Goal: Task Accomplishment & Management: Complete application form

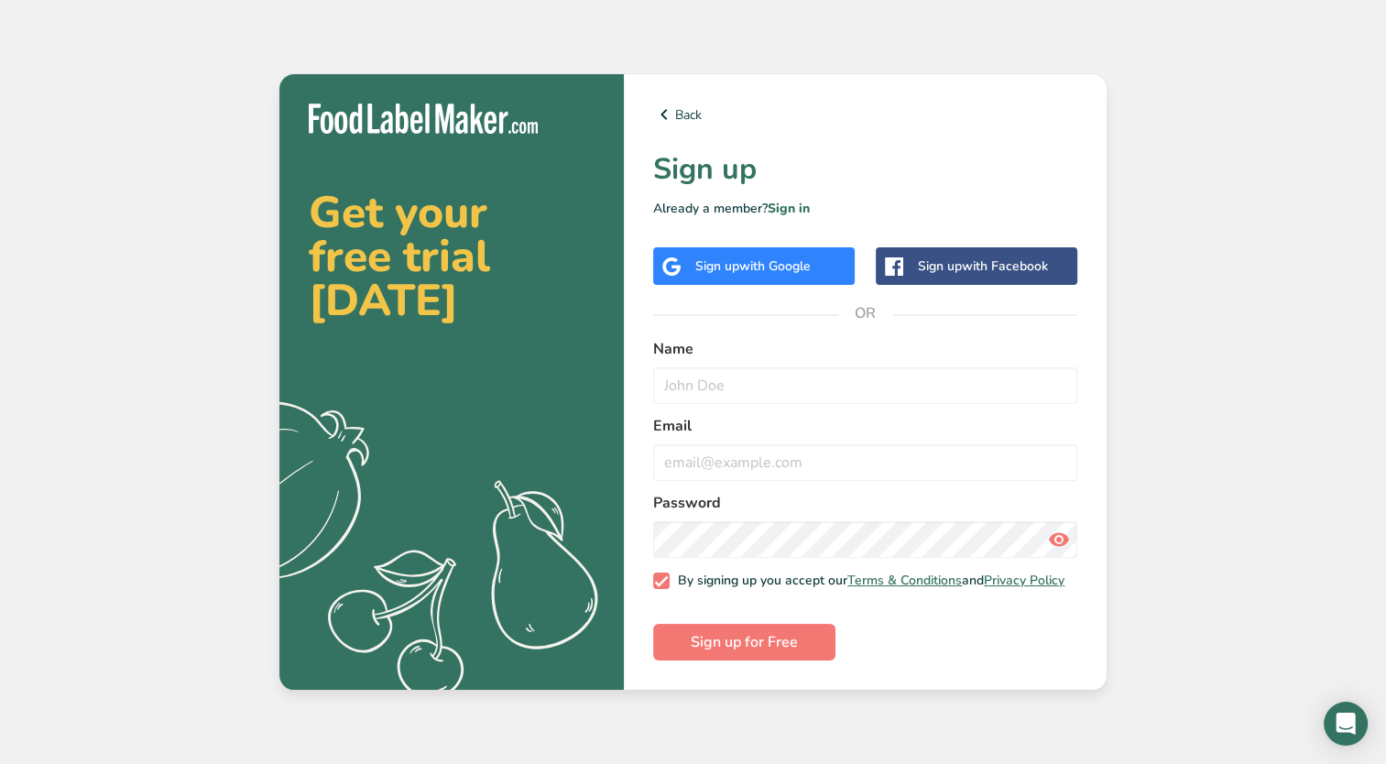
click at [721, 267] on div "Sign up with Google" at bounding box center [752, 265] width 115 height 19
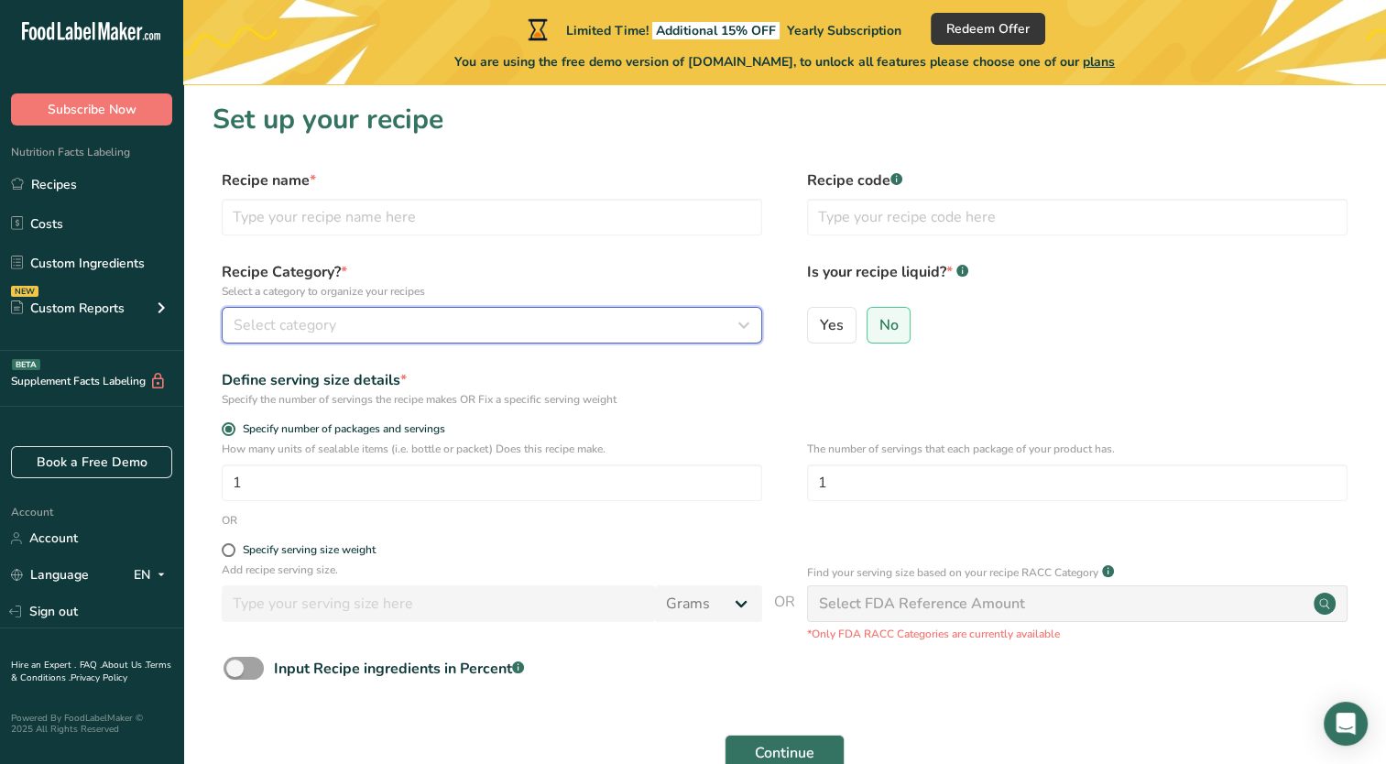
click at [735, 327] on icon "button" at bounding box center [744, 325] width 22 height 33
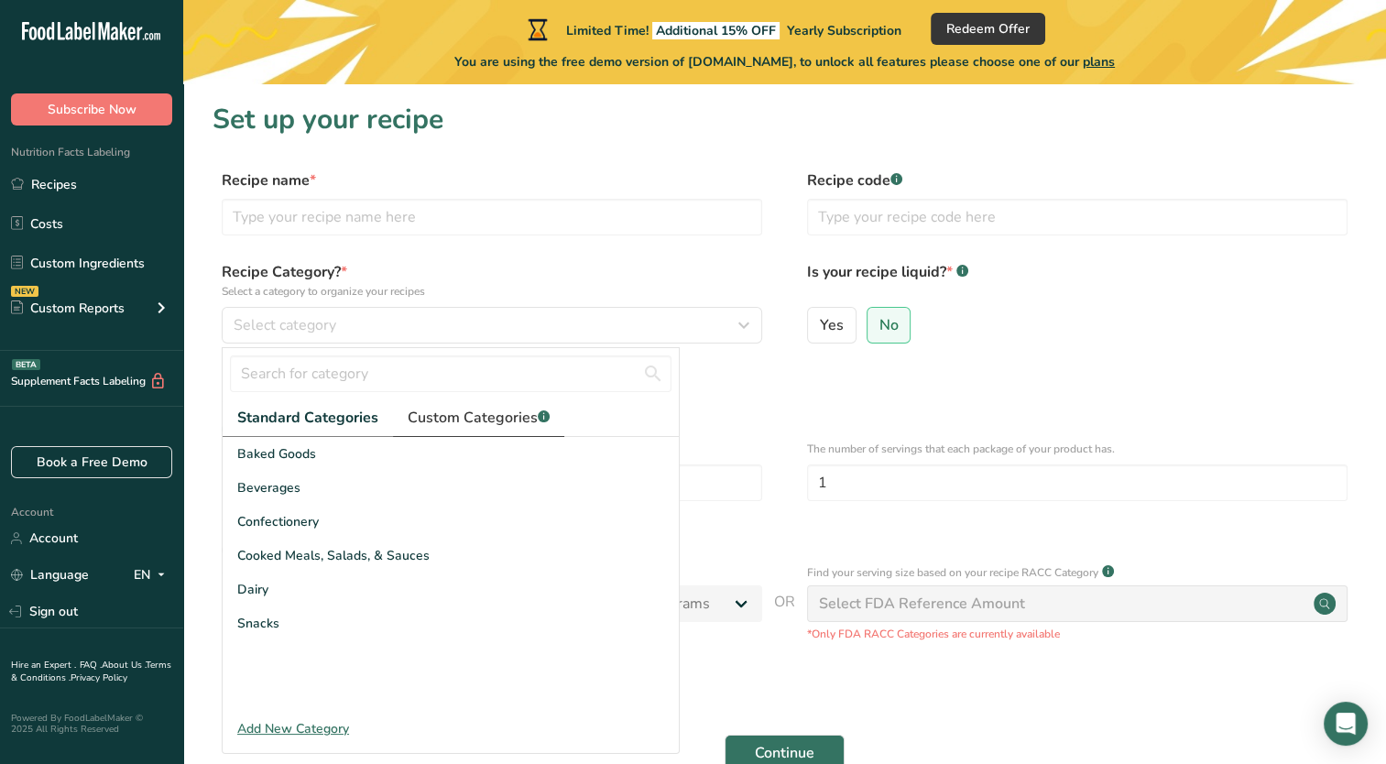
click at [484, 416] on span "Custom Categories .a-a{fill:#347362;}.b-a{fill:#fff;}" at bounding box center [479, 418] width 142 height 22
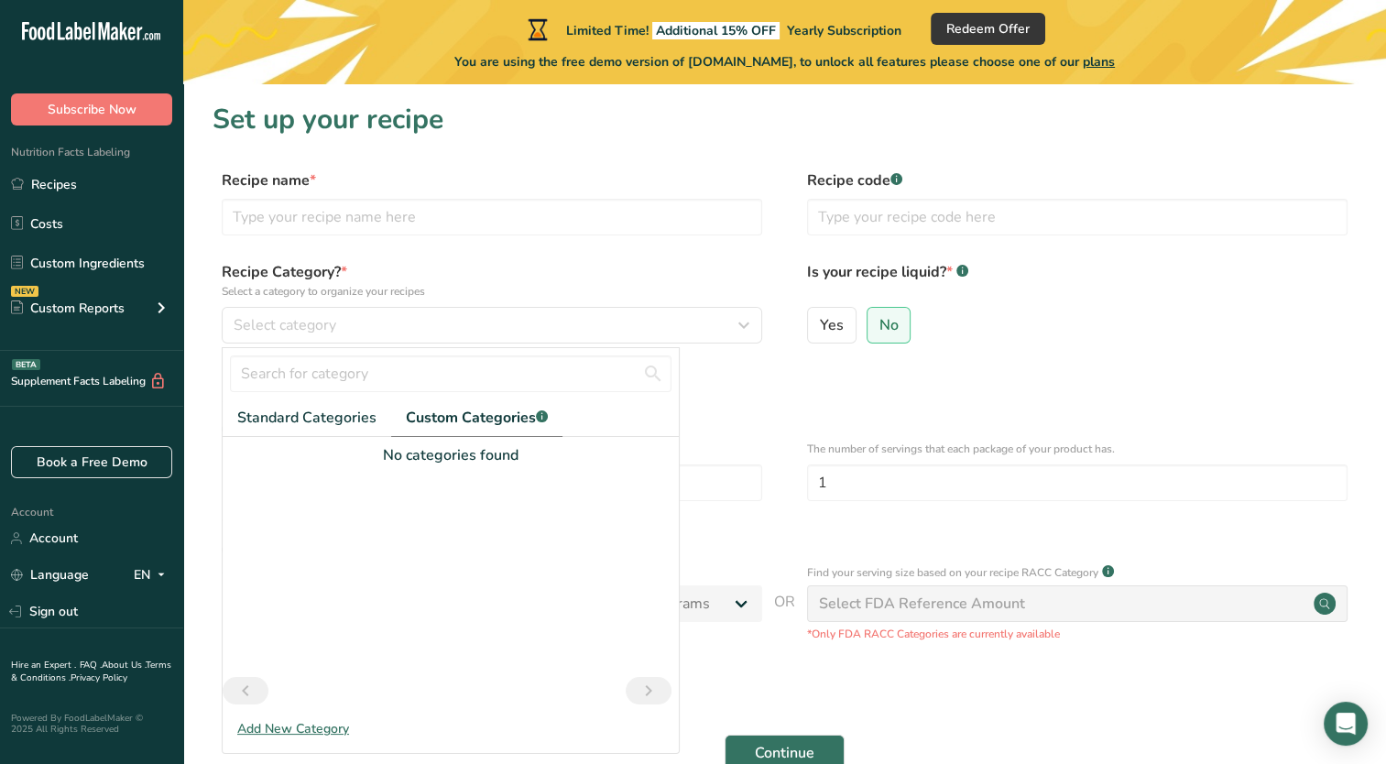
click at [271, 725] on div "Add New Category" at bounding box center [451, 728] width 456 height 19
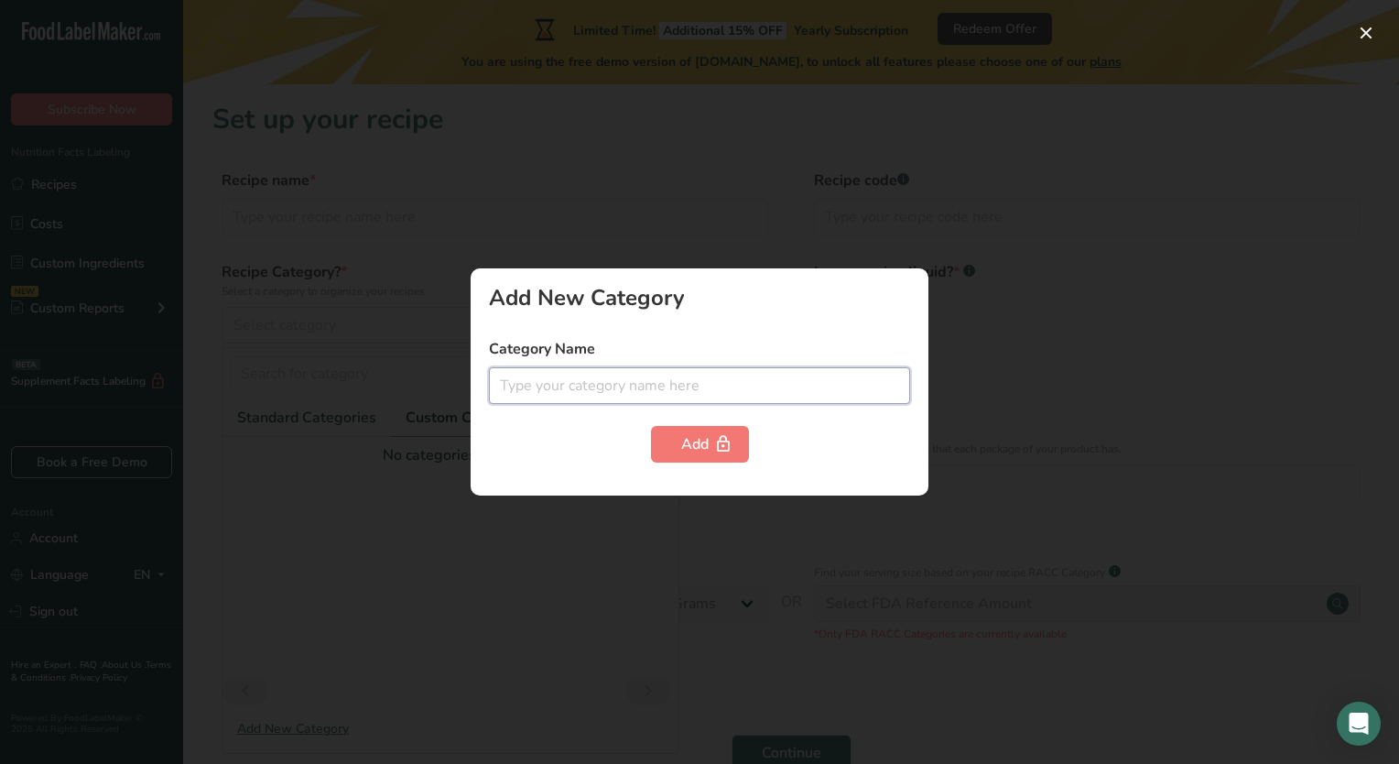
click at [584, 375] on input "text" at bounding box center [699, 385] width 421 height 37
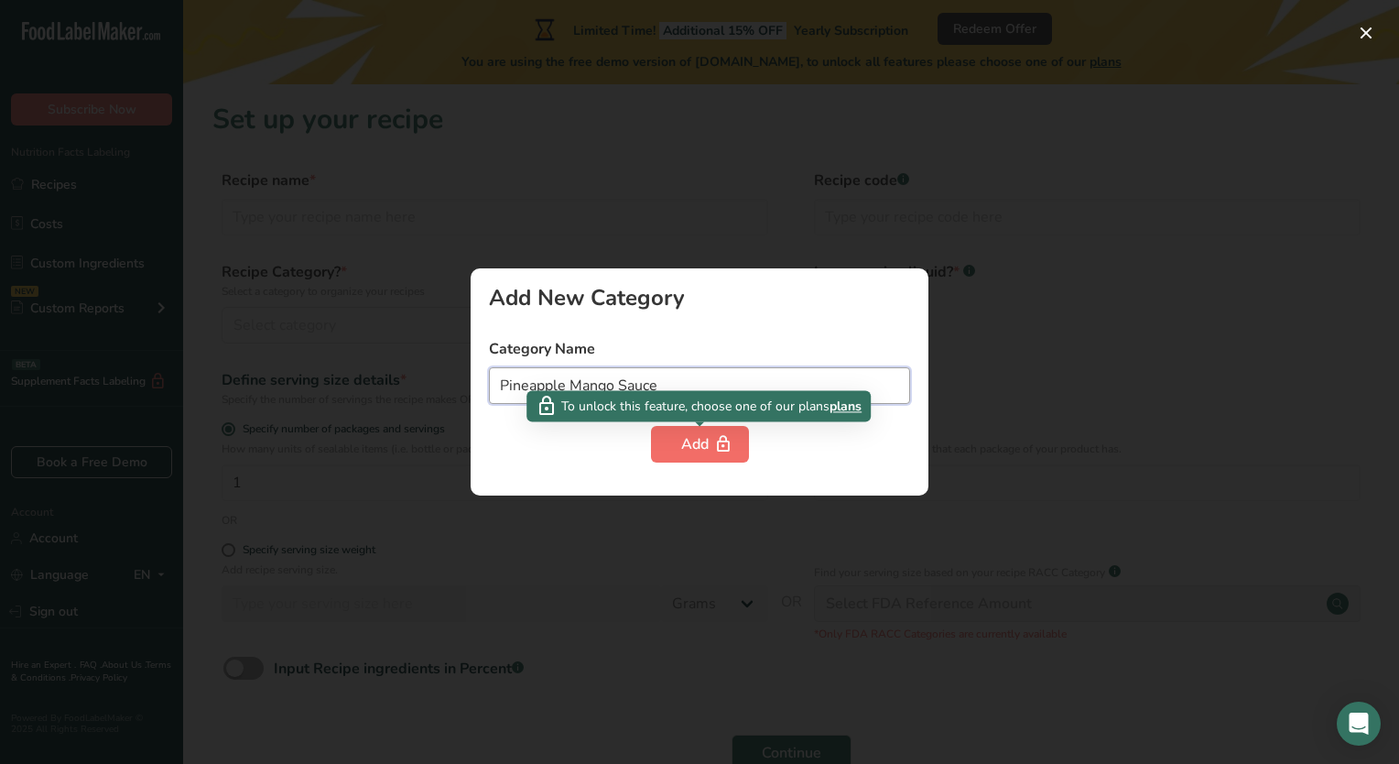
type input "Pineapple Mango Sauce"
click at [694, 429] on button "Add" at bounding box center [700, 444] width 98 height 37
click at [692, 439] on div "Add" at bounding box center [700, 444] width 38 height 22
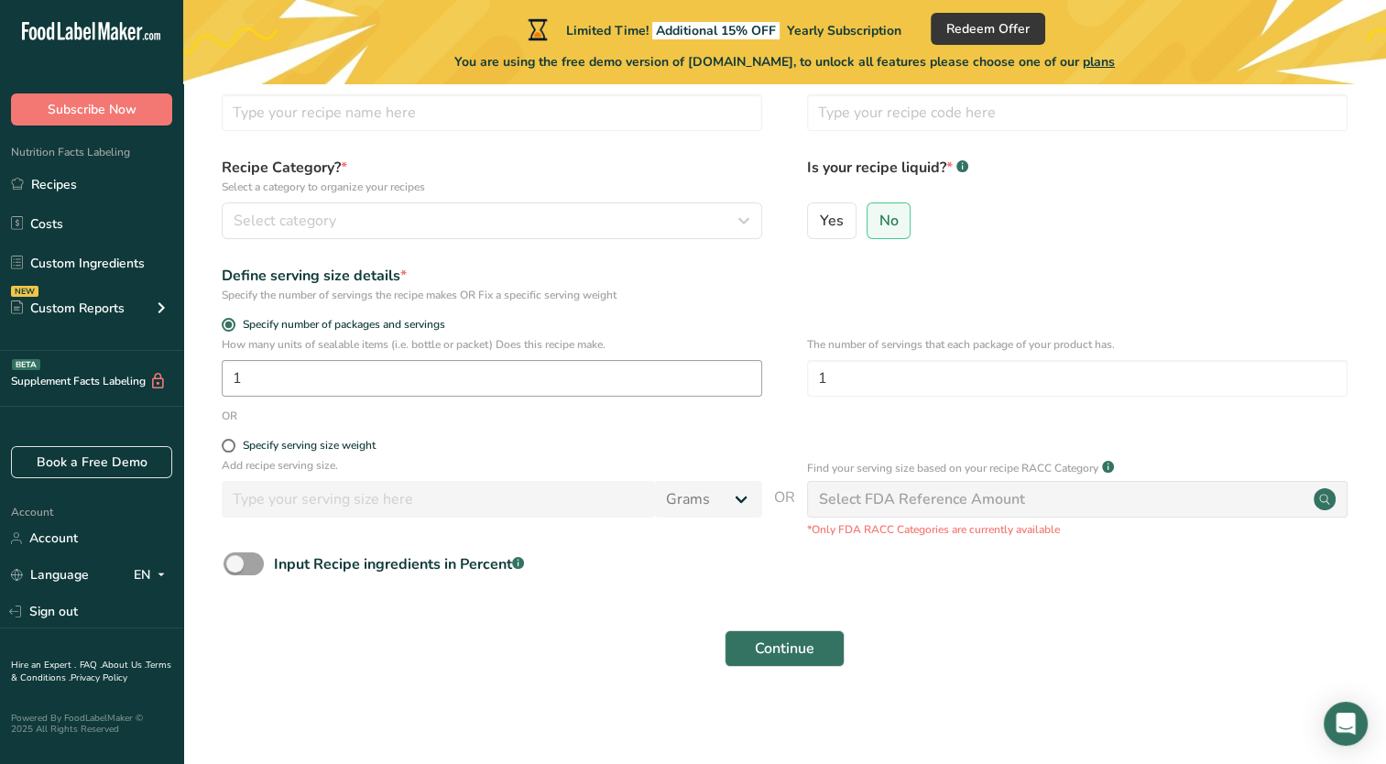
scroll to position [106, 0]
click at [231, 442] on span at bounding box center [229, 444] width 14 height 14
click at [231, 442] on input "Specify serving size weight" at bounding box center [228, 444] width 12 height 12
radio input "true"
radio input "false"
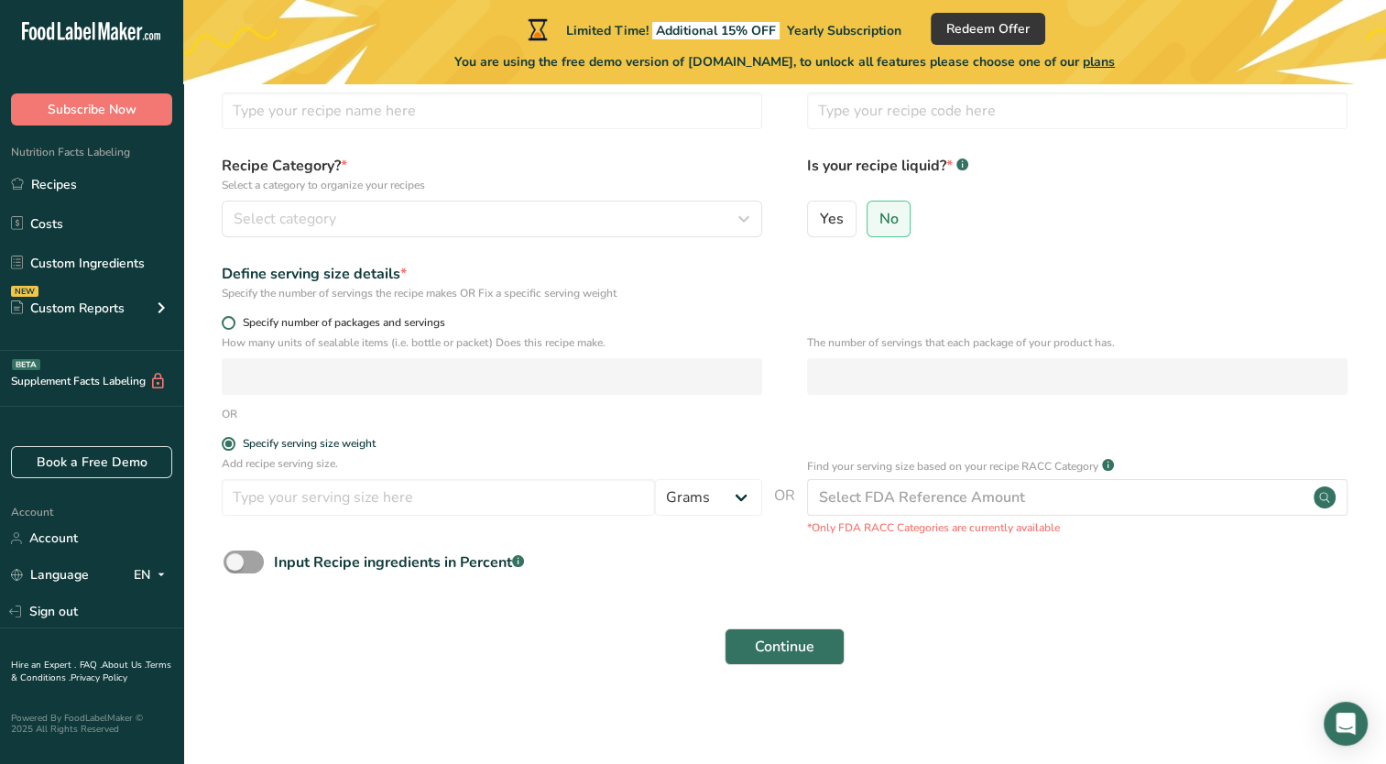
click at [227, 324] on span at bounding box center [229, 323] width 14 height 14
click at [227, 324] on input "Specify number of packages and servings" at bounding box center [228, 323] width 12 height 12
radio input "true"
radio input "false"
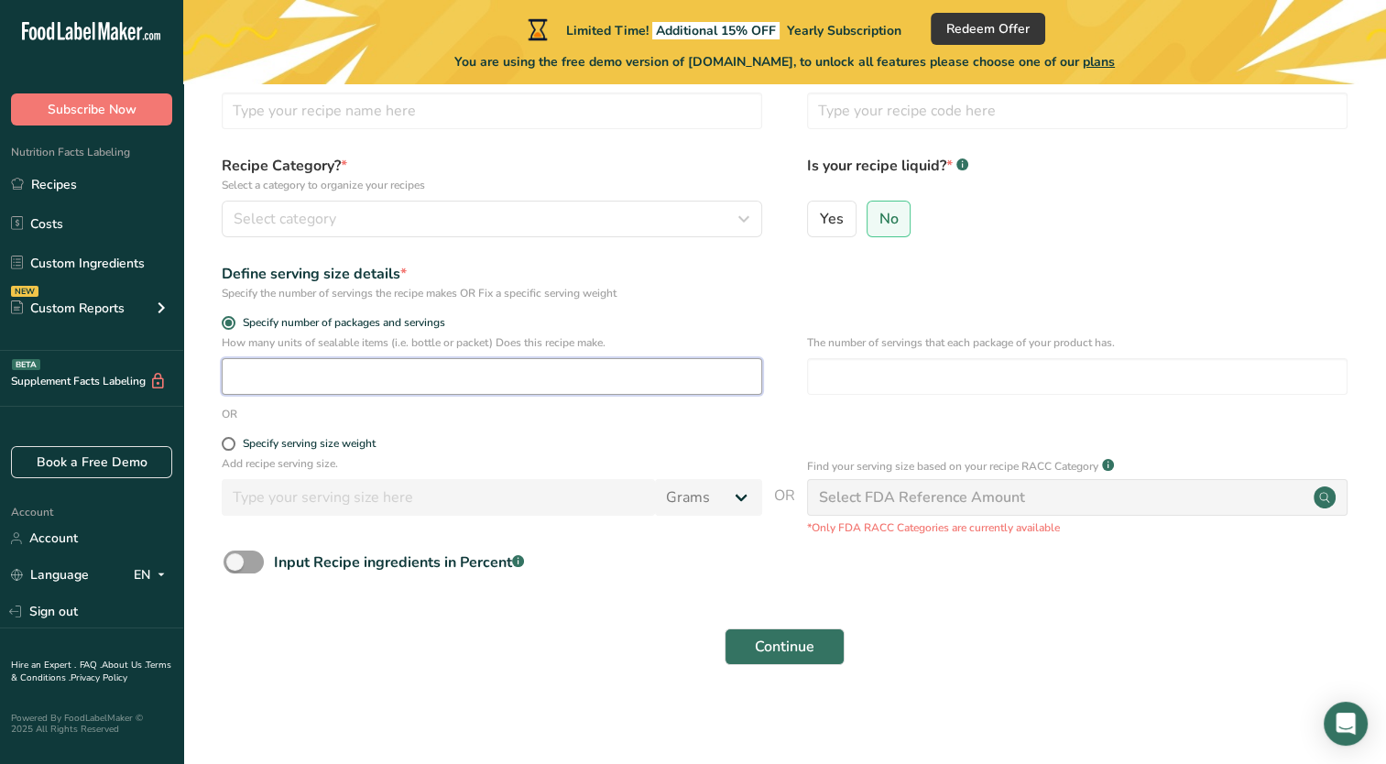
click at [259, 382] on input "number" at bounding box center [492, 376] width 540 height 37
type input "12"
click at [476, 424] on form "Recipe name * Recipe code .a-a{fill:#347362;}.b-a{fill:#fff;} Recipe Category? …" at bounding box center [784, 369] width 1144 height 613
click at [817, 219] on input "Yes" at bounding box center [814, 218] width 12 height 12
radio input "true"
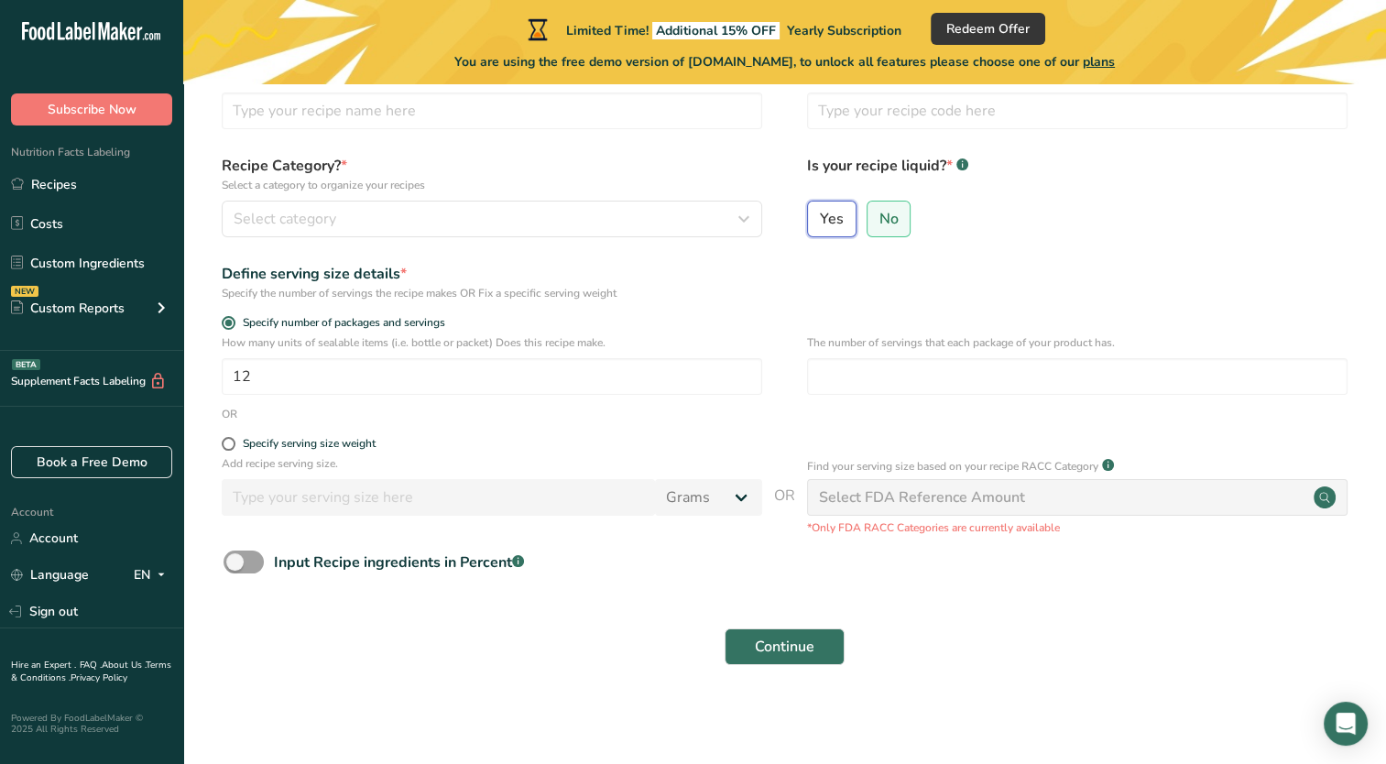
radio input "false"
select select "22"
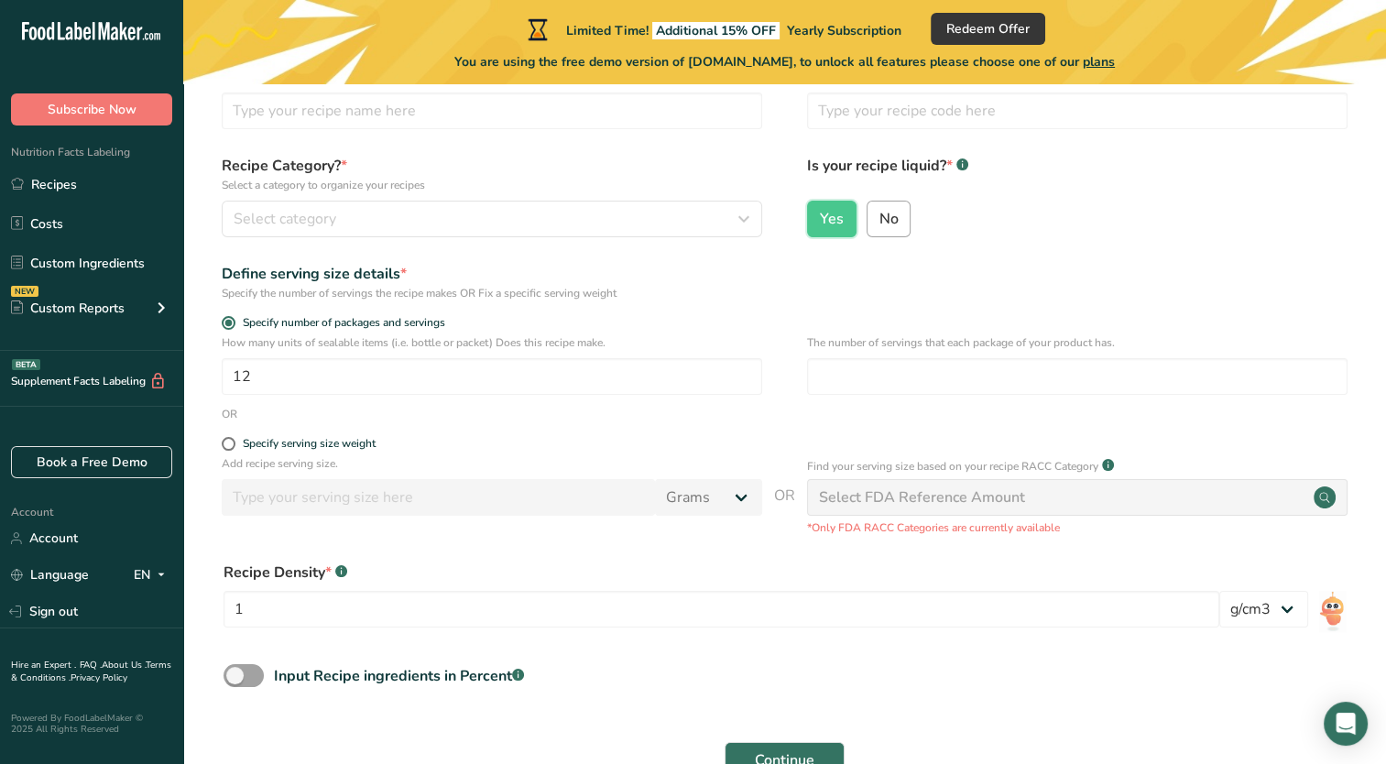
click at [891, 220] on span "No" at bounding box center [887, 219] width 19 height 18
click at [879, 220] on input "No" at bounding box center [873, 218] width 12 height 12
radio input "true"
radio input "false"
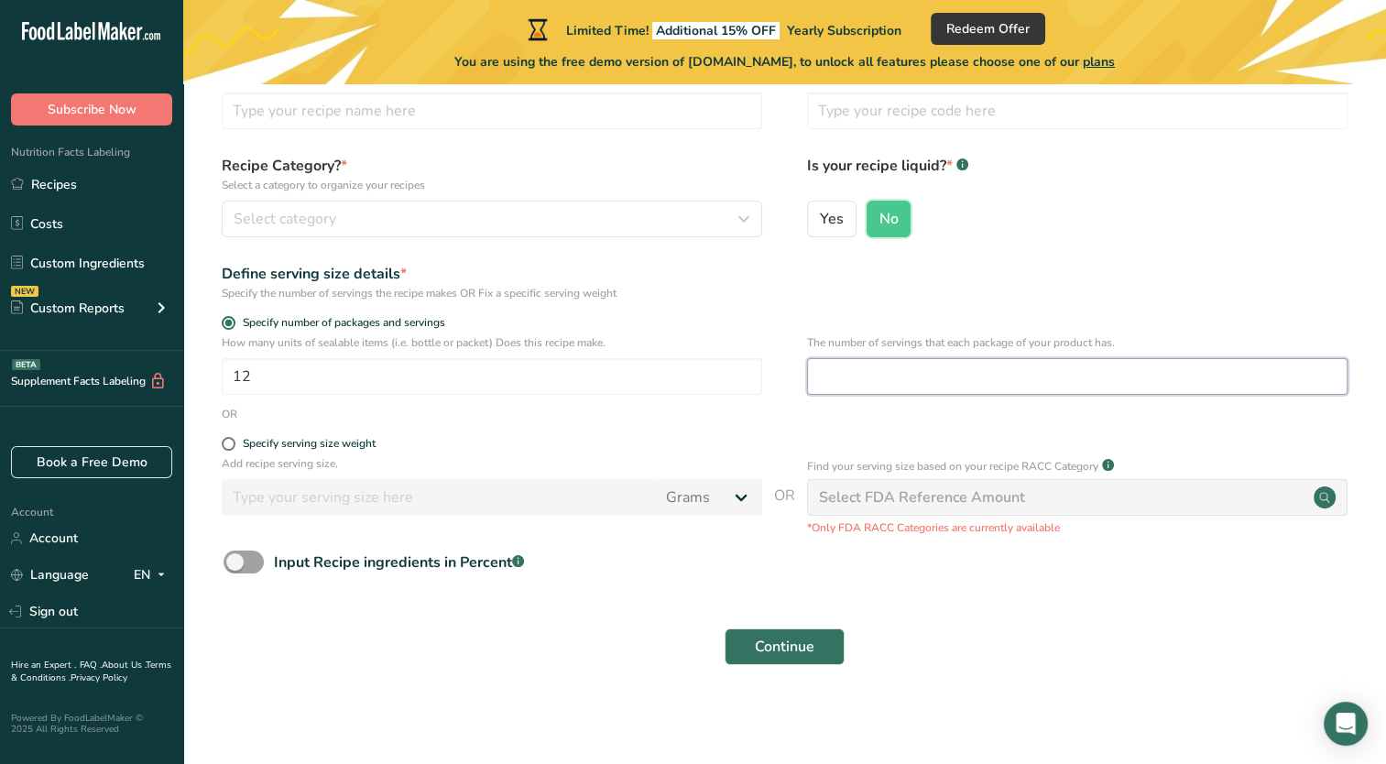
click at [951, 384] on input "number" at bounding box center [1077, 376] width 540 height 37
type input "28"
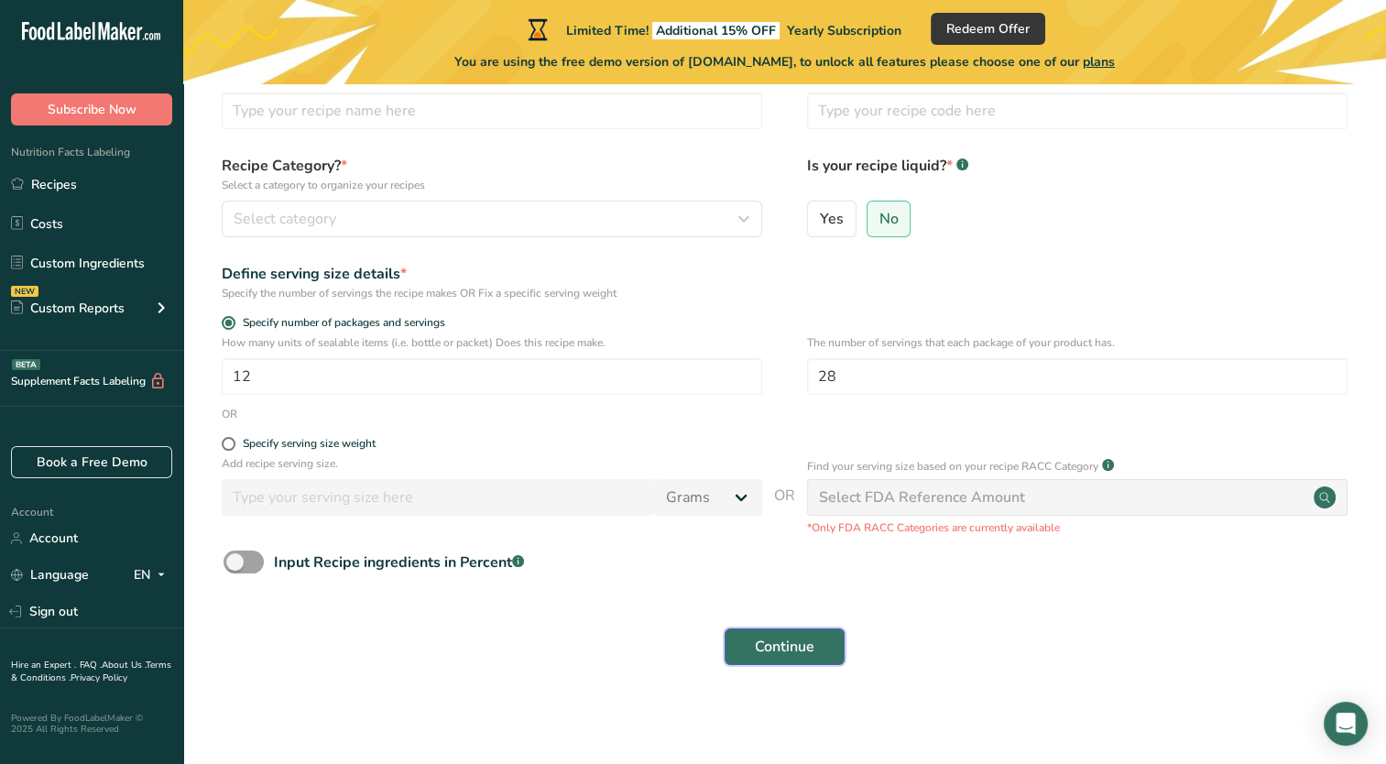
click at [779, 636] on span "Continue" at bounding box center [785, 647] width 60 height 22
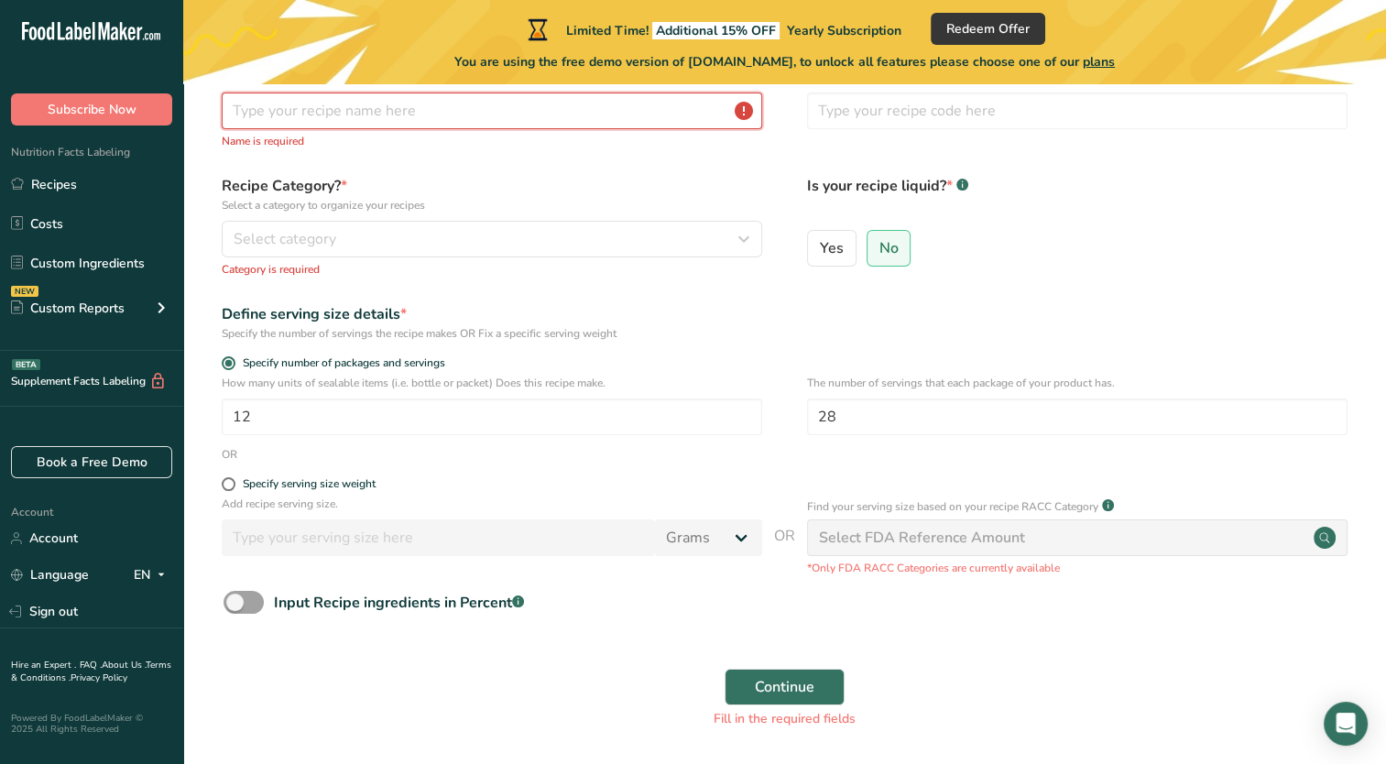
click at [297, 117] on input "text" at bounding box center [492, 110] width 540 height 37
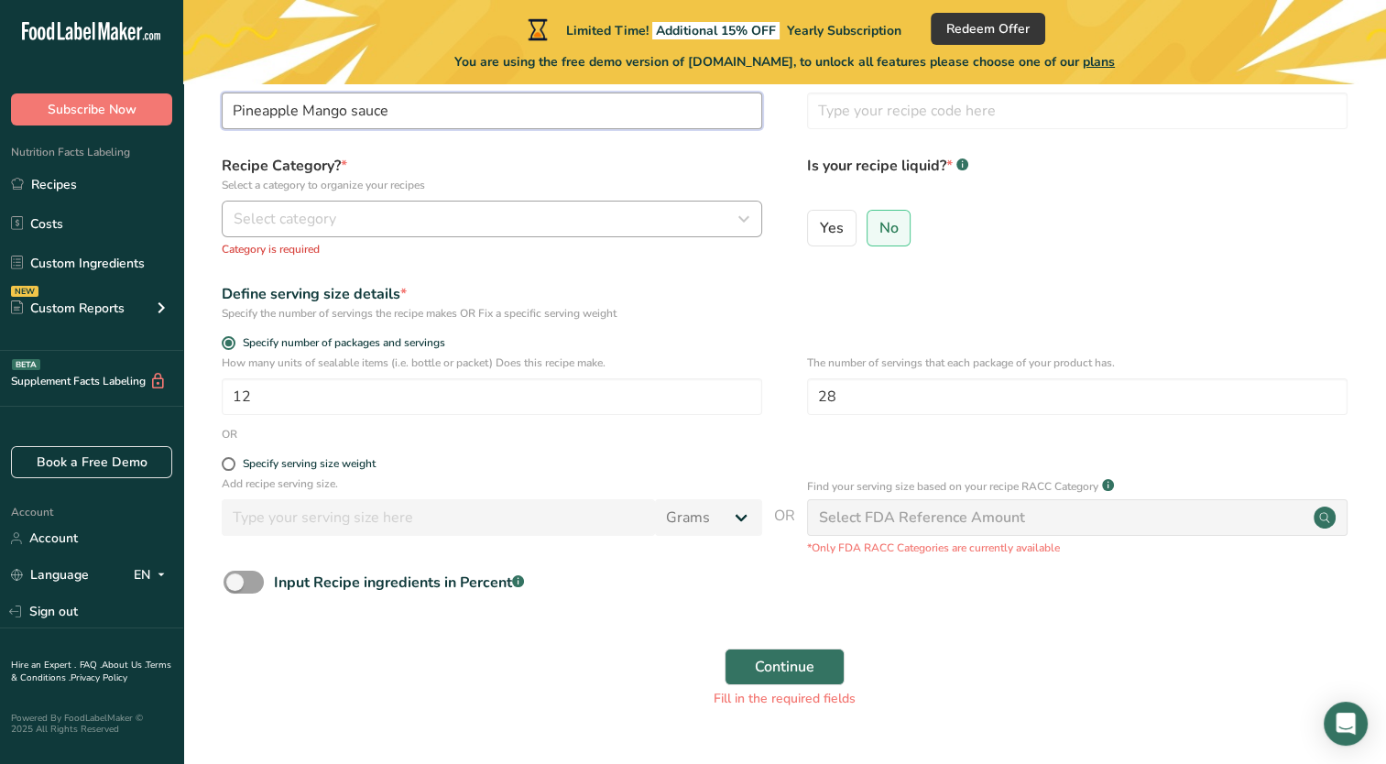
type input "Pineapple Mango sauce"
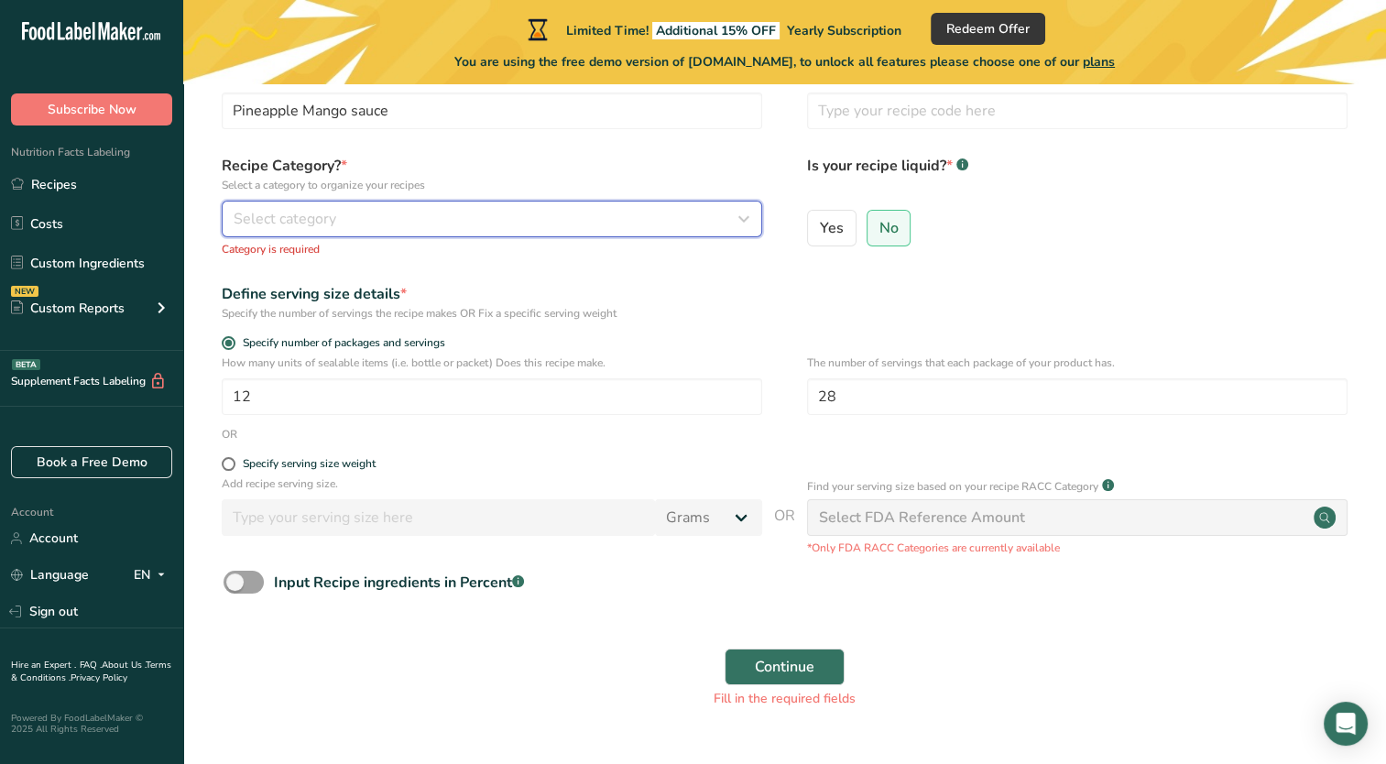
click at [632, 228] on div "Select category" at bounding box center [486, 219] width 505 height 22
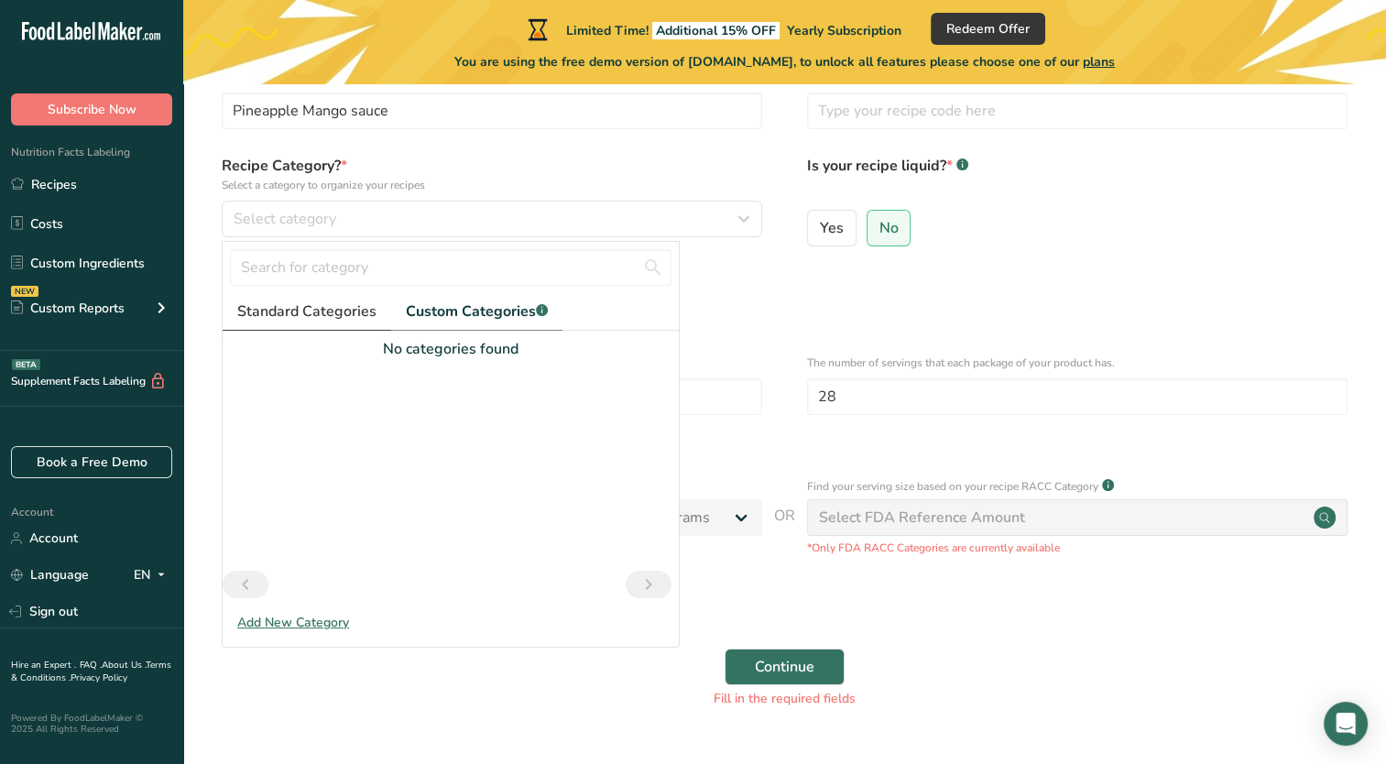
click at [270, 313] on span "Standard Categories" at bounding box center [306, 311] width 139 height 22
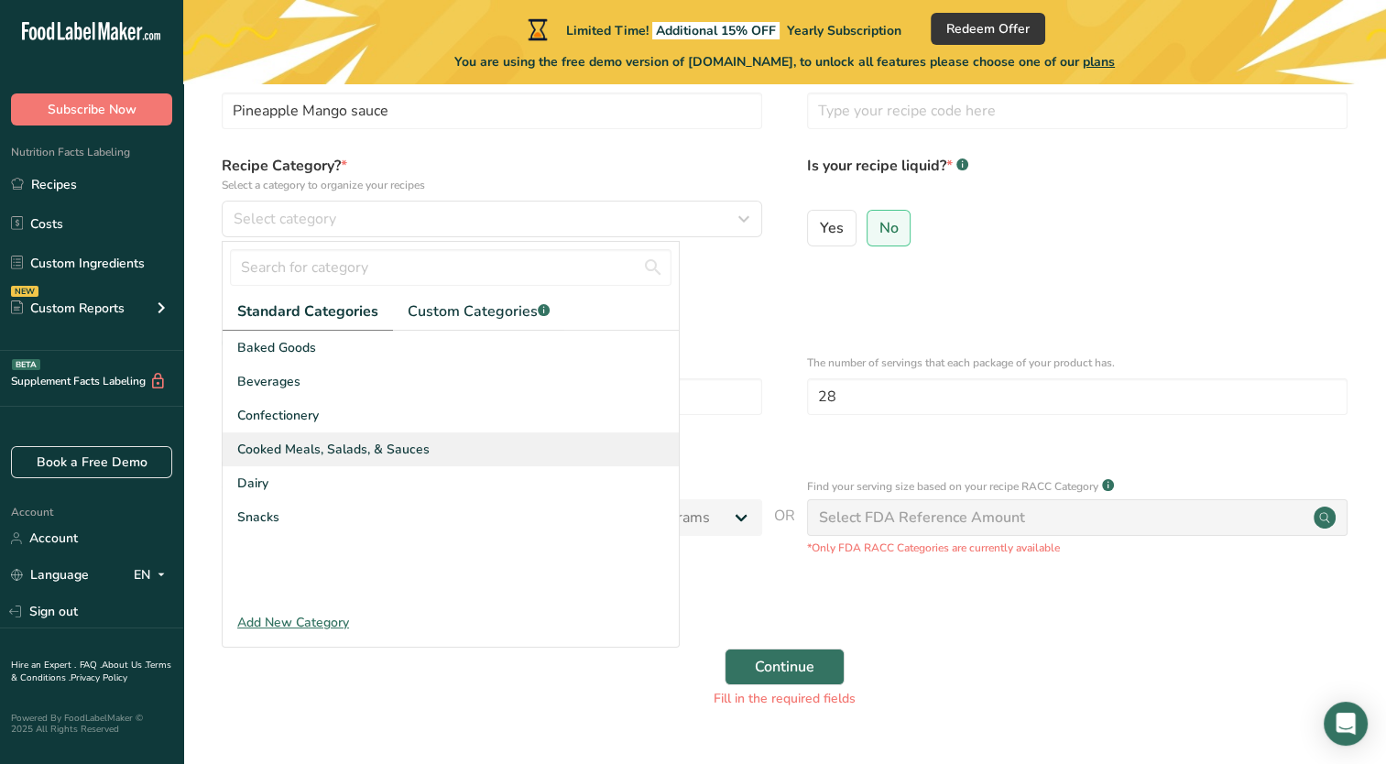
click at [253, 447] on span "Cooked Meals, Salads, & Sauces" at bounding box center [333, 449] width 192 height 19
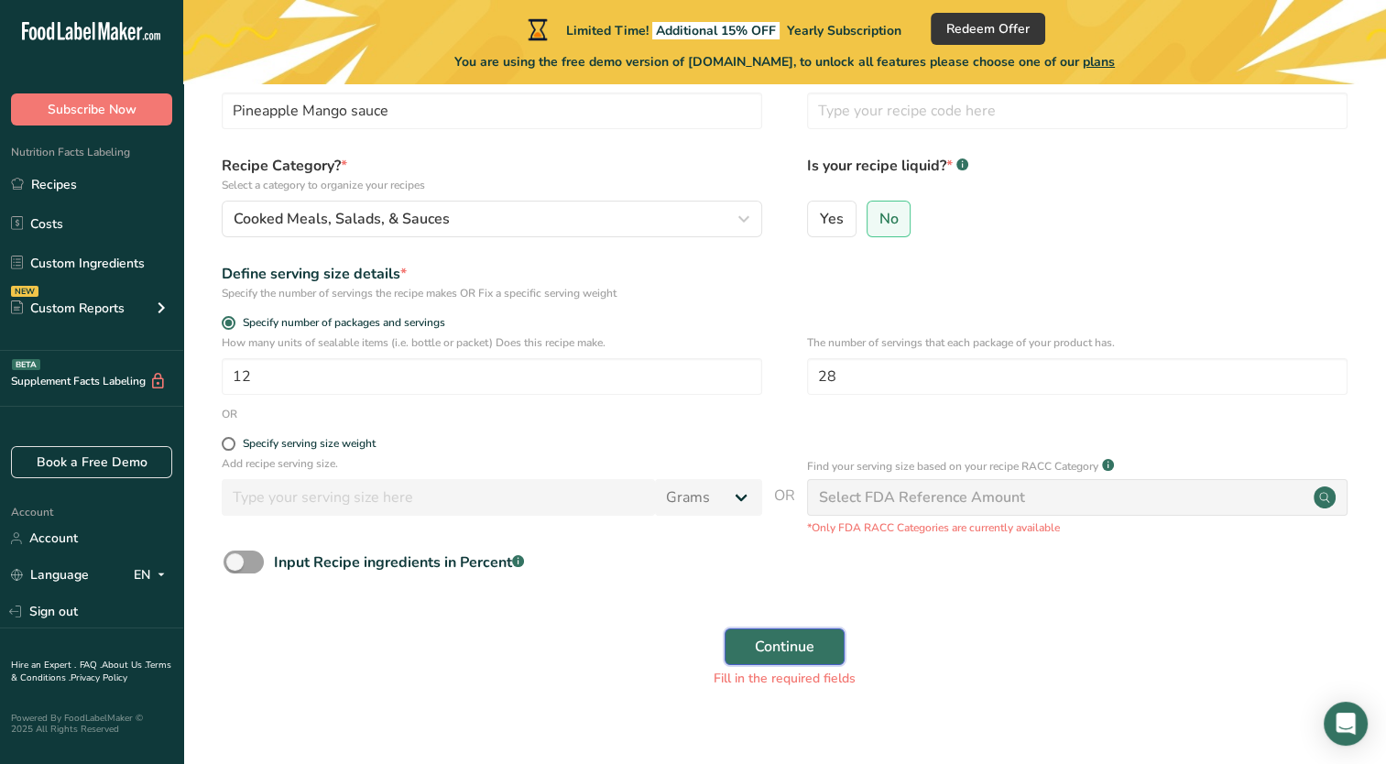
click at [799, 640] on span "Continue" at bounding box center [785, 647] width 60 height 22
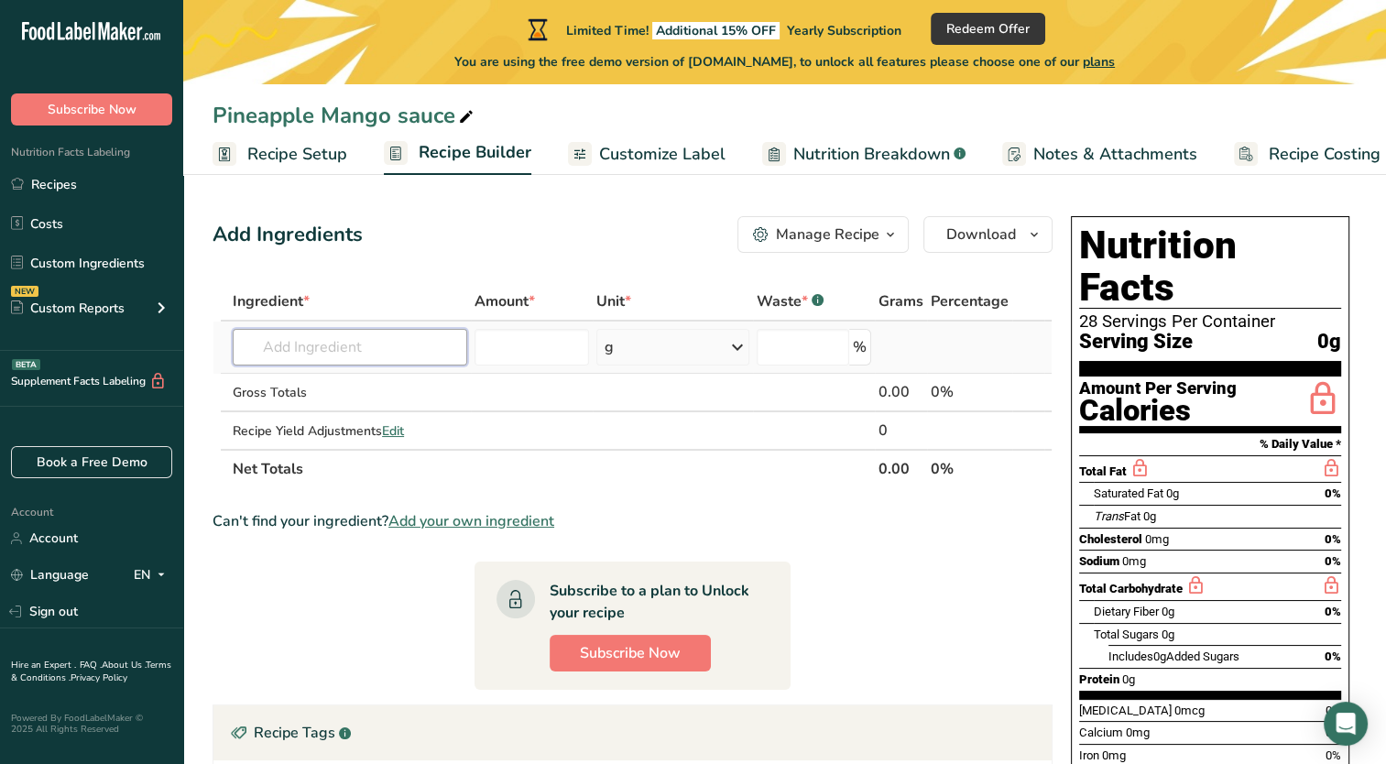
click at [342, 339] on input "text" at bounding box center [350, 347] width 234 height 37
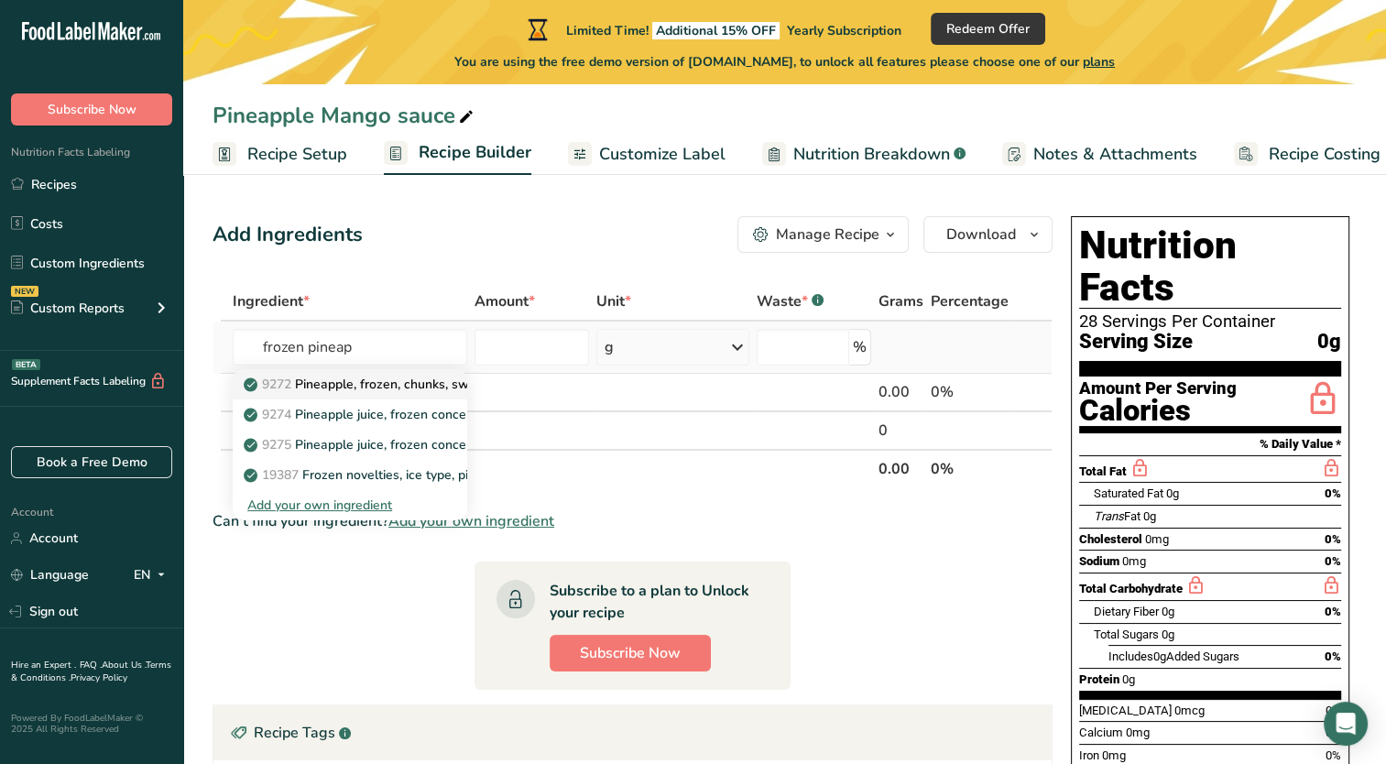
click at [325, 383] on p "9272 Pineapple, frozen, chunks, sweetened" at bounding box center [382, 384] width 270 height 19
type input "Pineapple, frozen, chunks, sweetened"
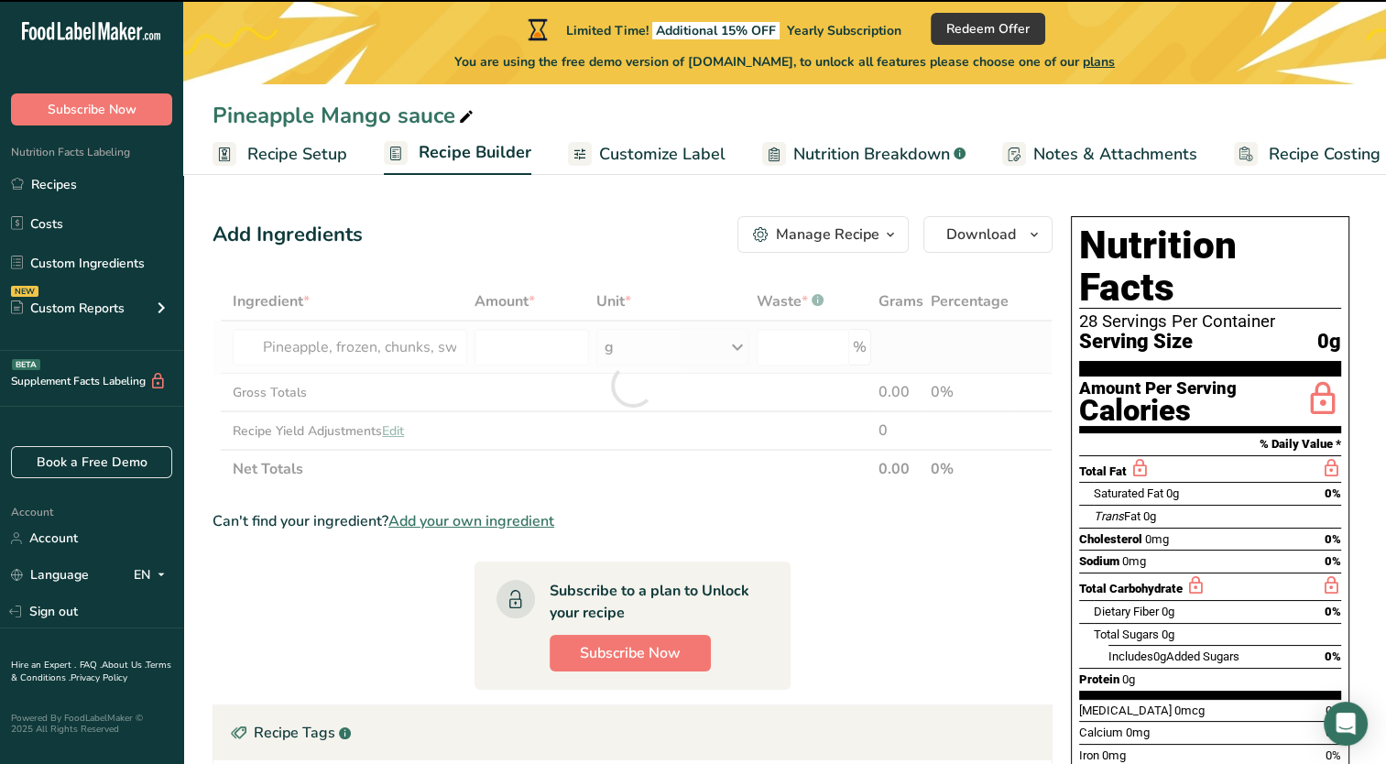
type input "0"
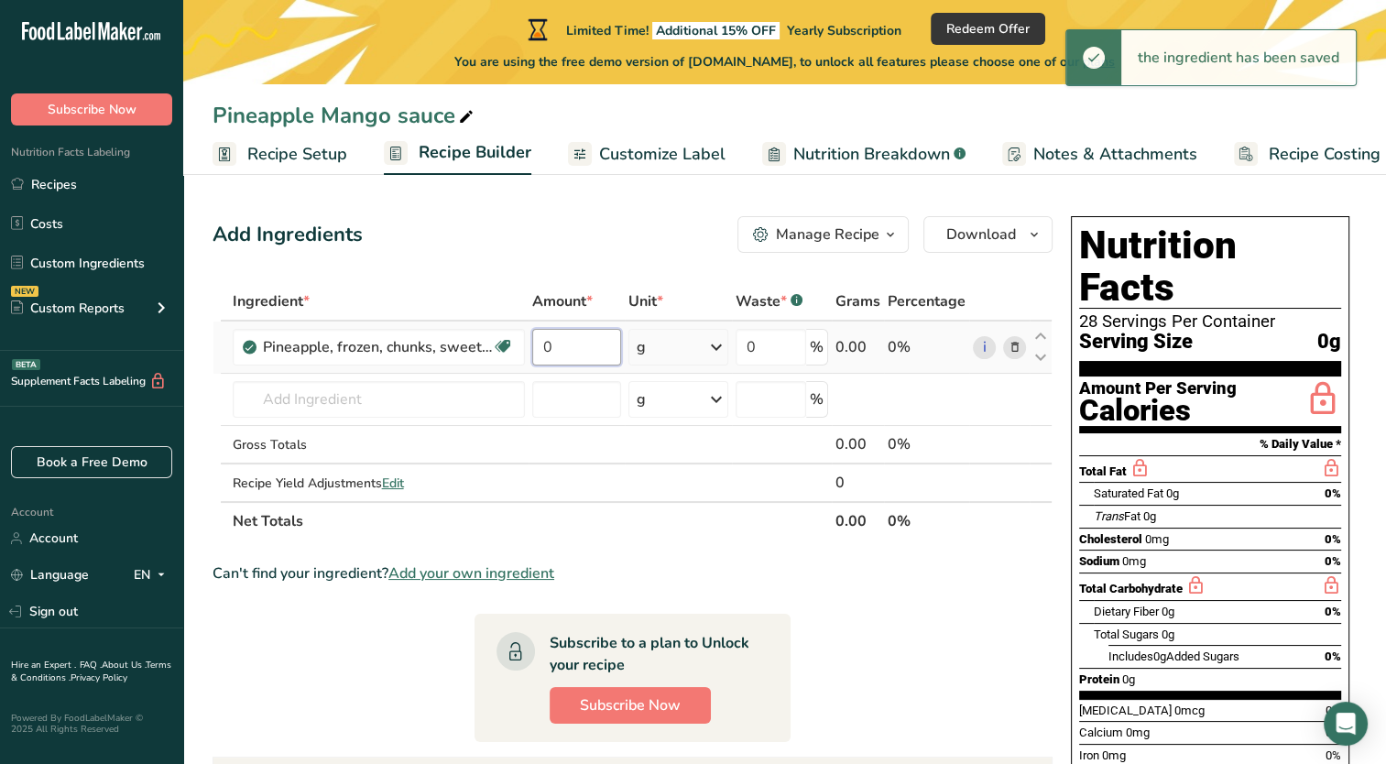
click at [574, 349] on input "0" at bounding box center [576, 347] width 89 height 37
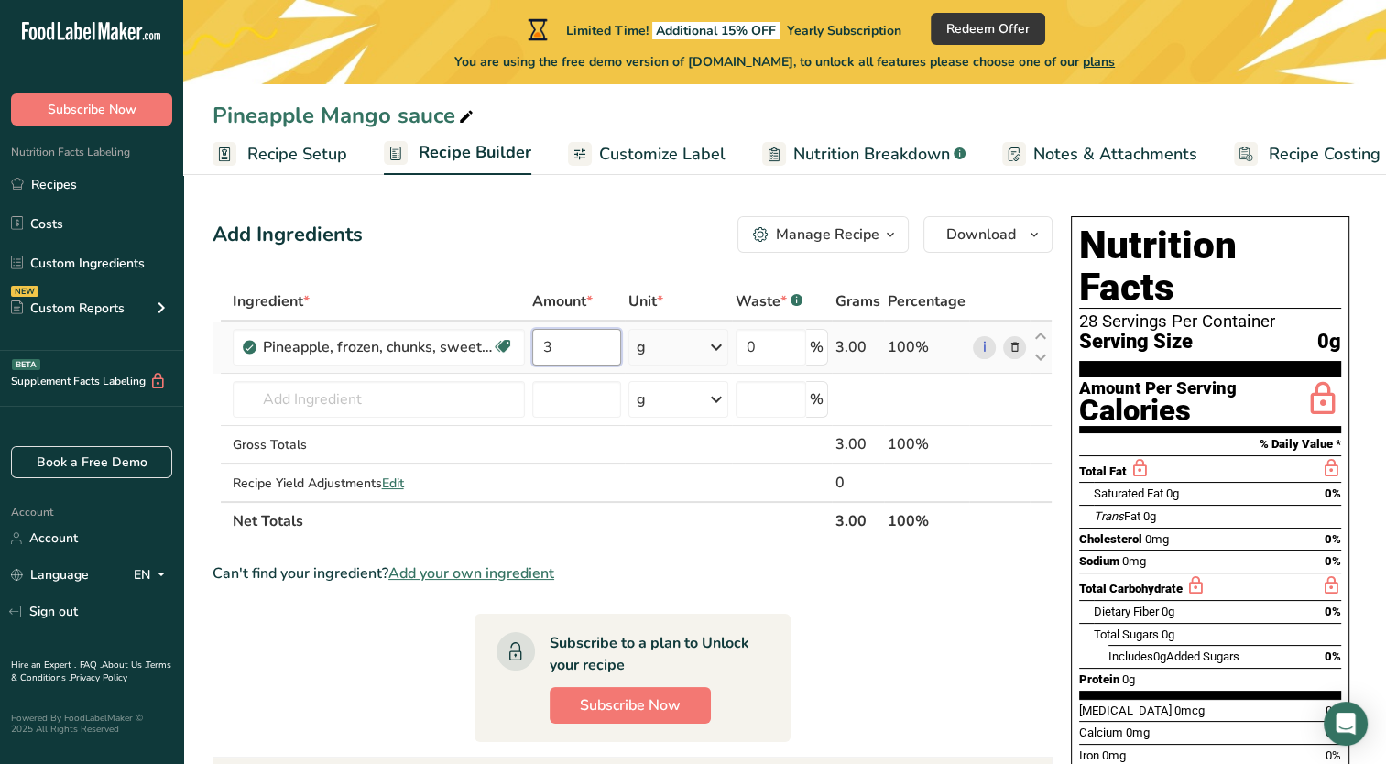
type input "3"
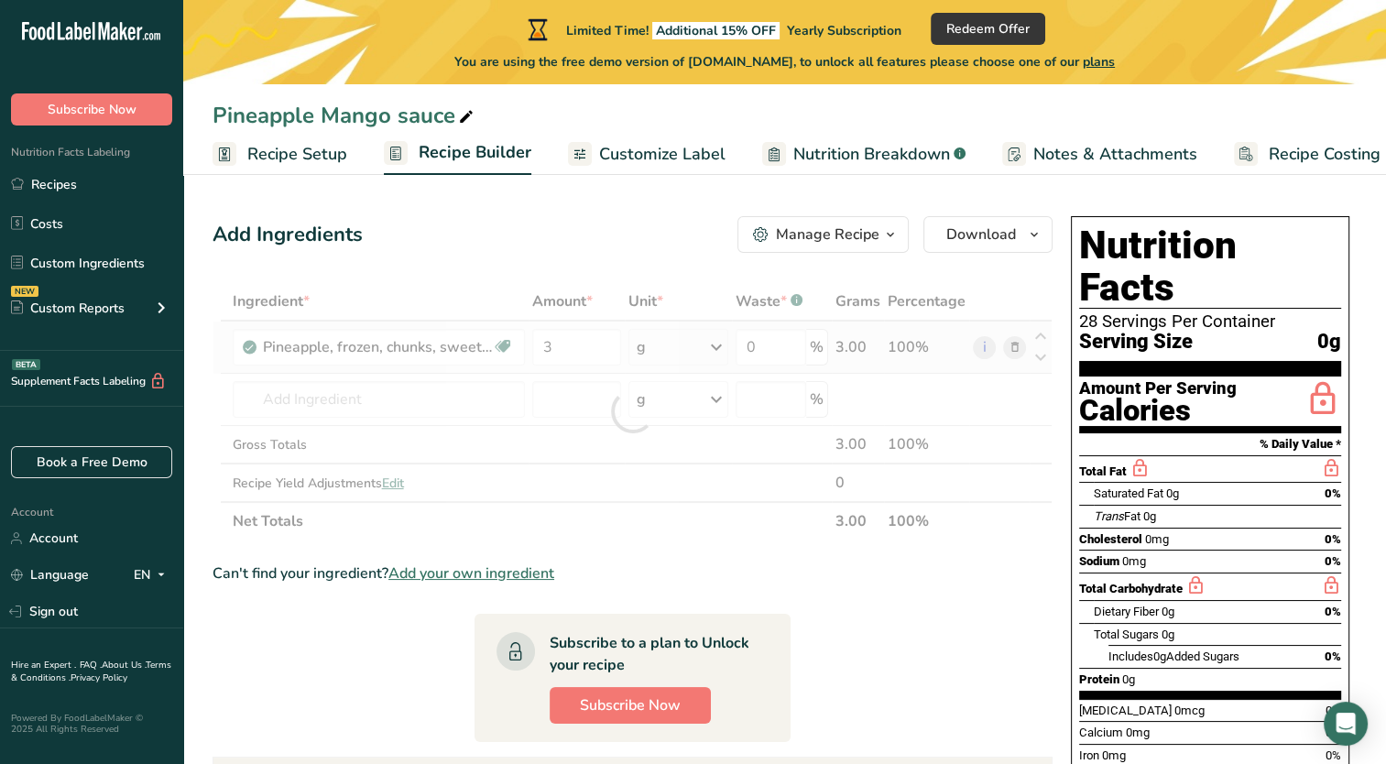
click at [697, 340] on div "Ingredient * Amount * Unit * Waste * .a-a{fill:#347362;}.b-a{fill:#fff;} Grams …" at bounding box center [632, 411] width 840 height 258
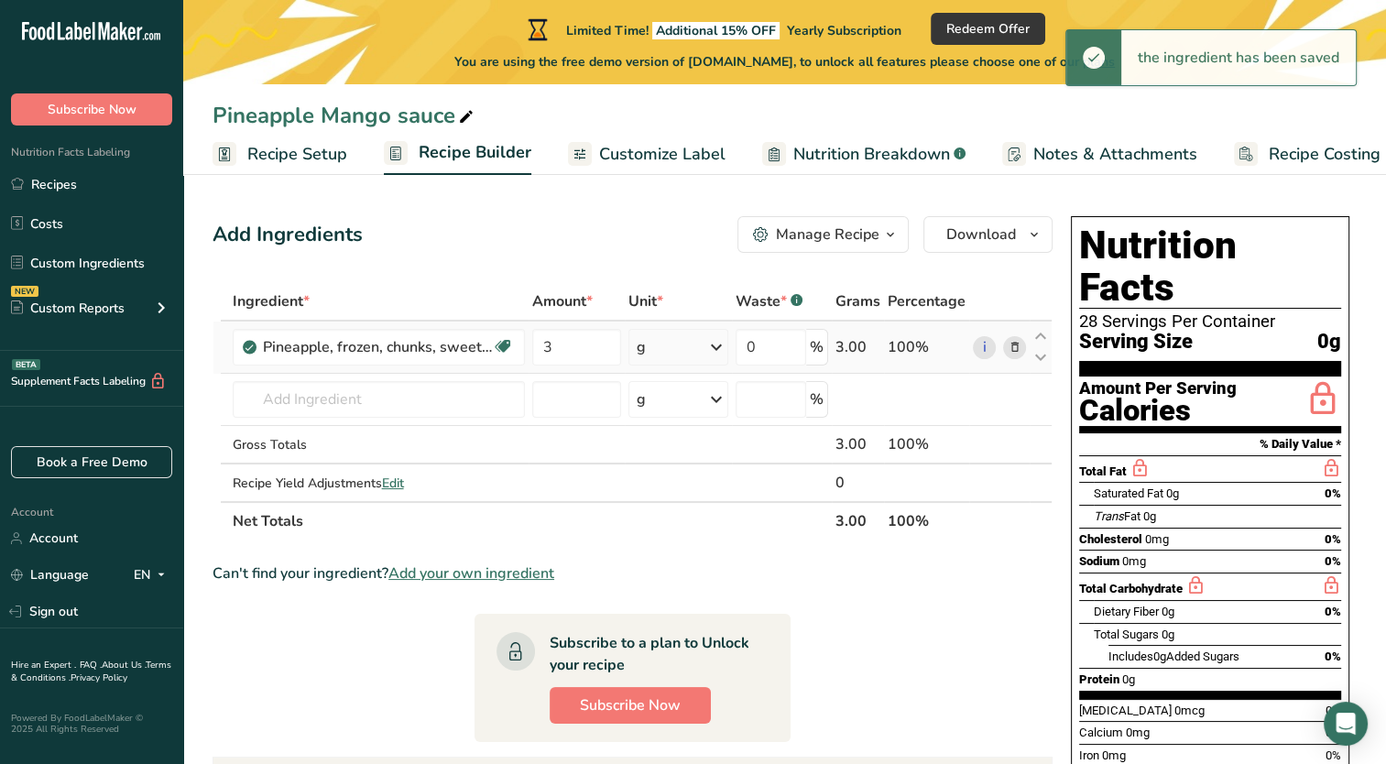
click at [715, 353] on icon at bounding box center [716, 347] width 22 height 33
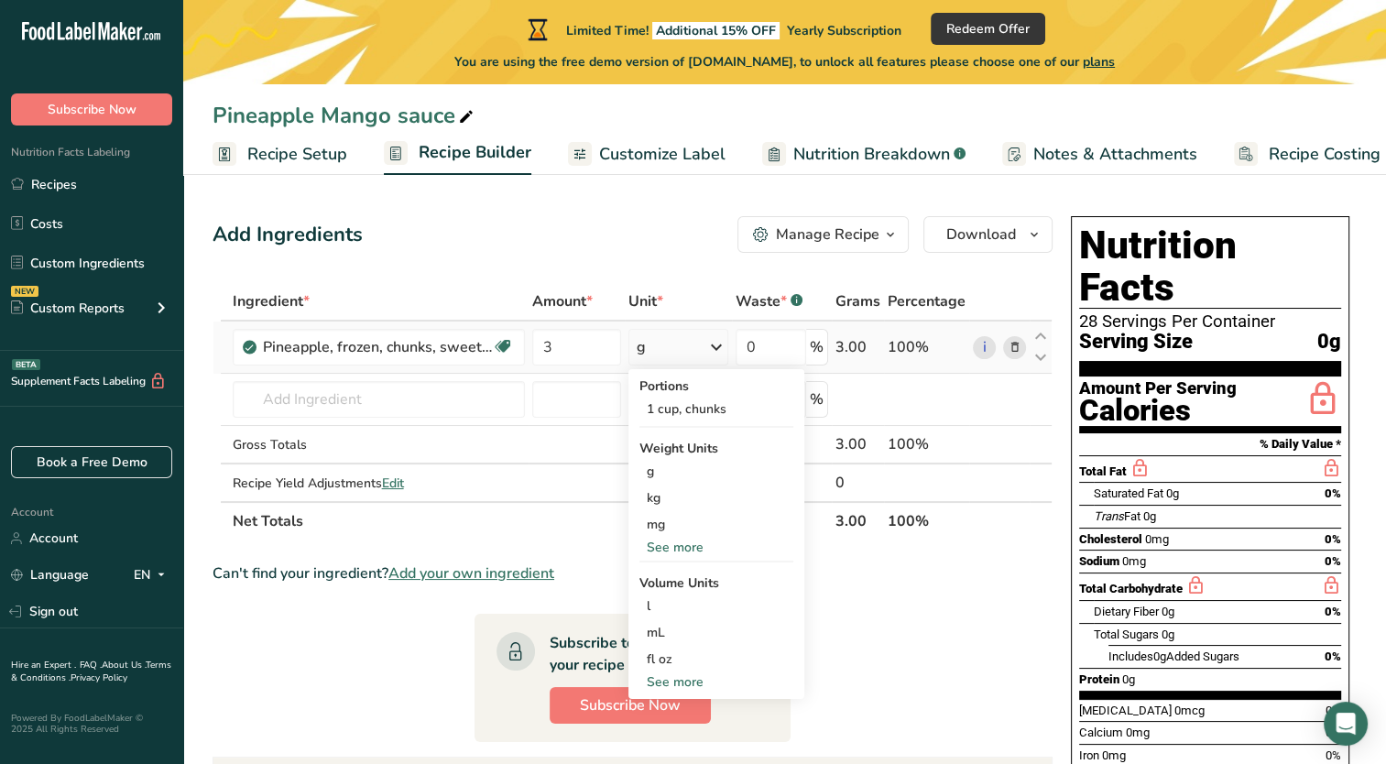
click at [671, 546] on div "See more" at bounding box center [716, 547] width 154 height 19
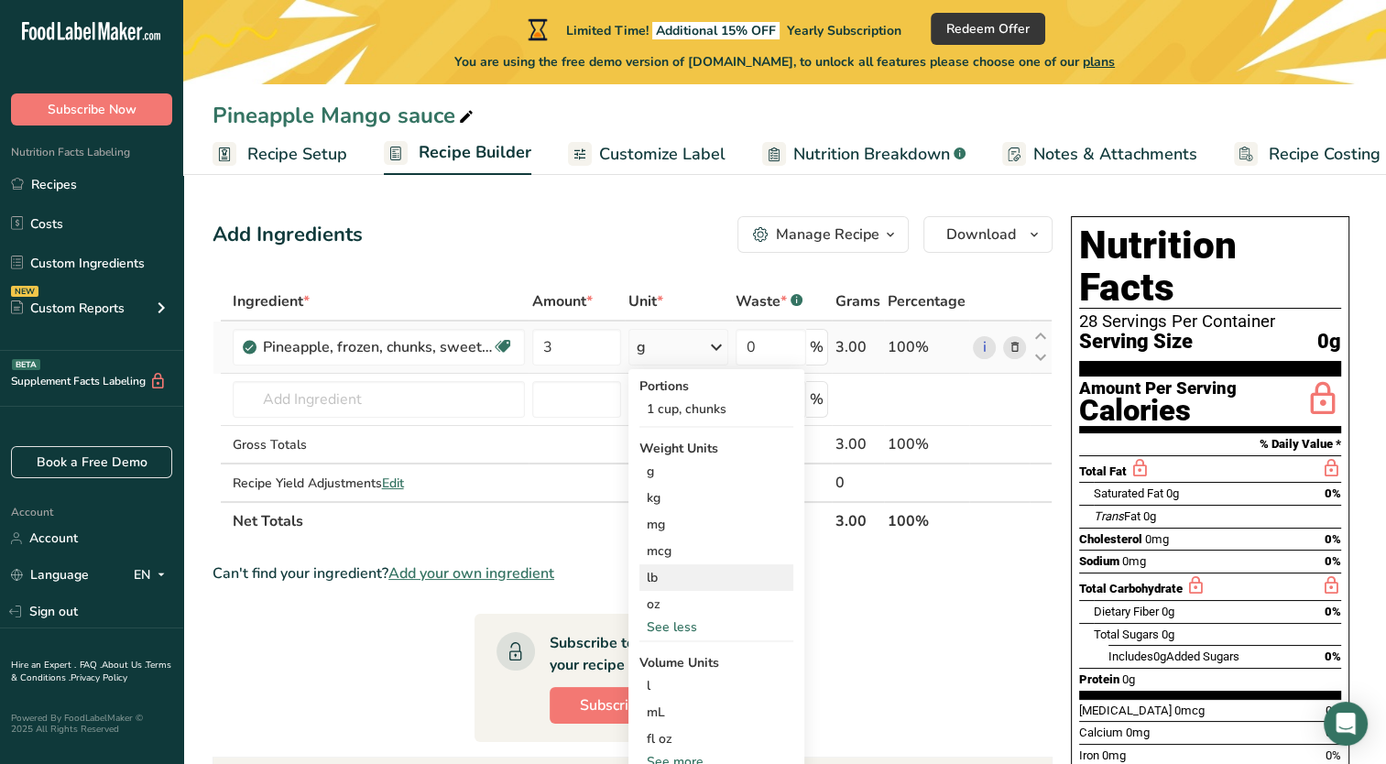
click at [658, 577] on div "lb" at bounding box center [716, 577] width 154 height 27
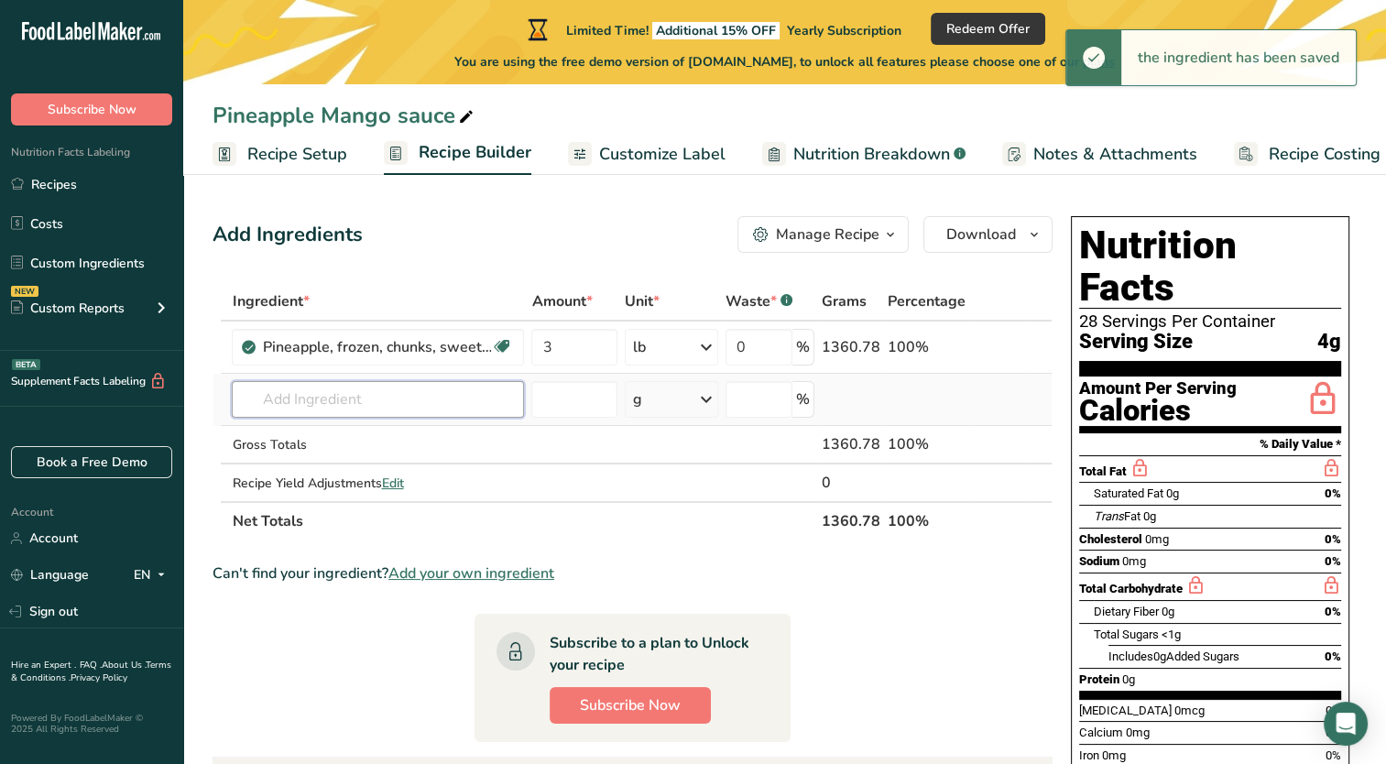
click at [379, 402] on input "text" at bounding box center [378, 399] width 292 height 37
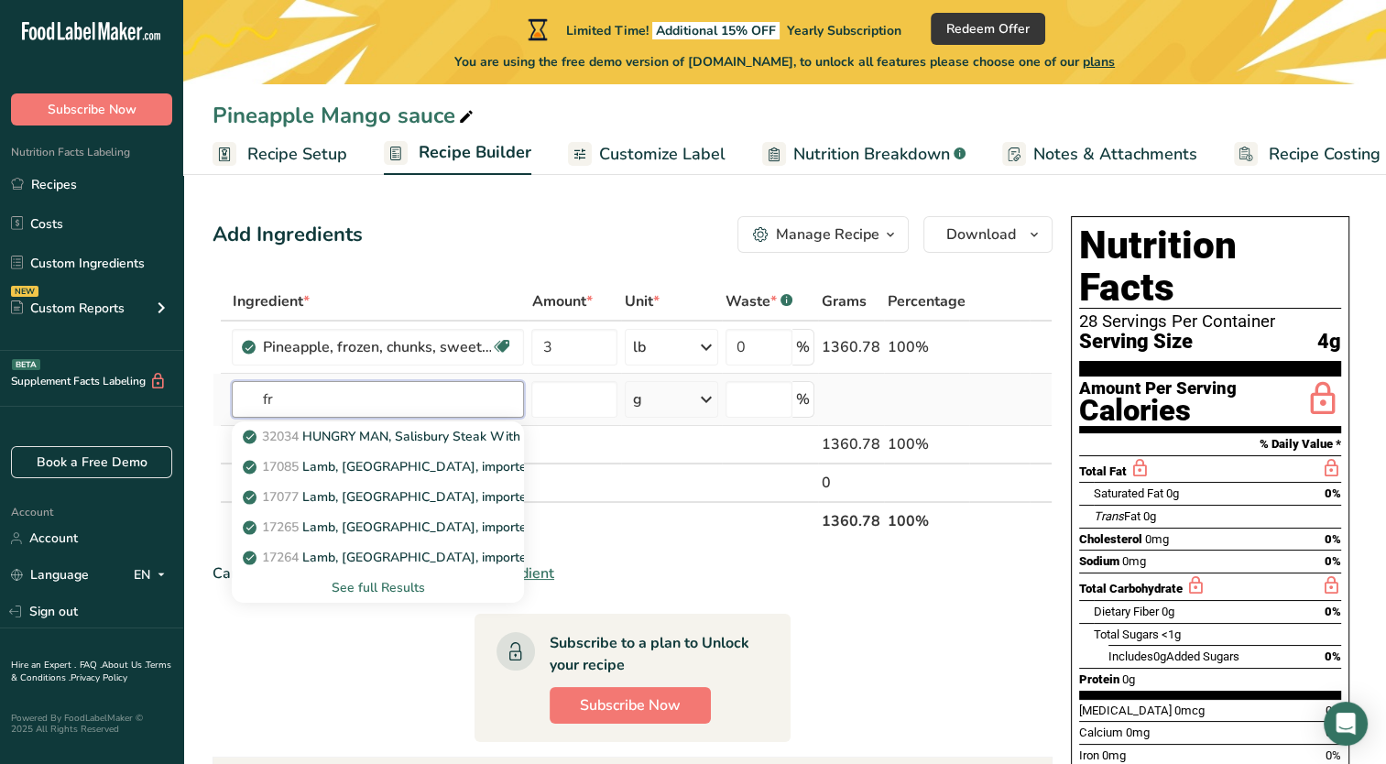
type input "f"
type input "mango"
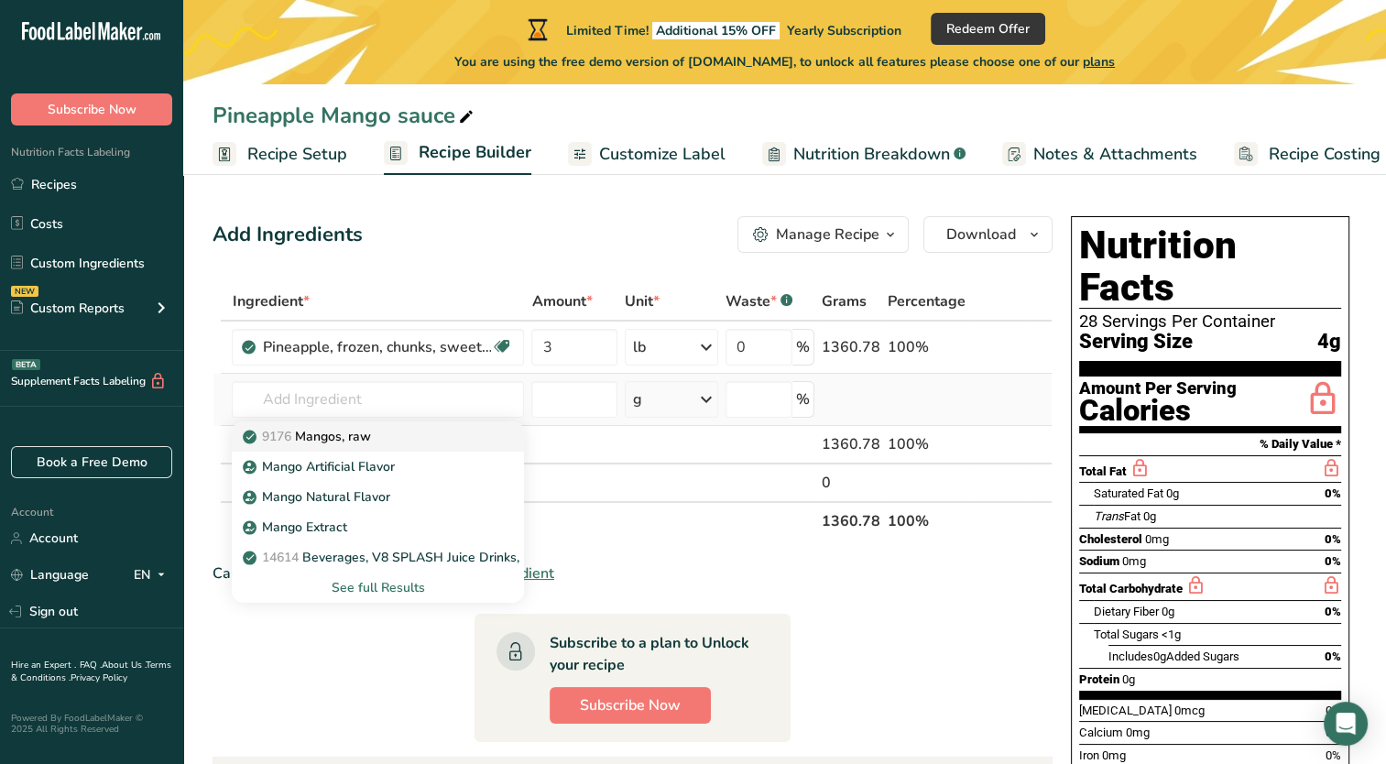
click at [337, 440] on p "9176 Mangos, raw" at bounding box center [308, 436] width 124 height 19
type input "Mangos, raw"
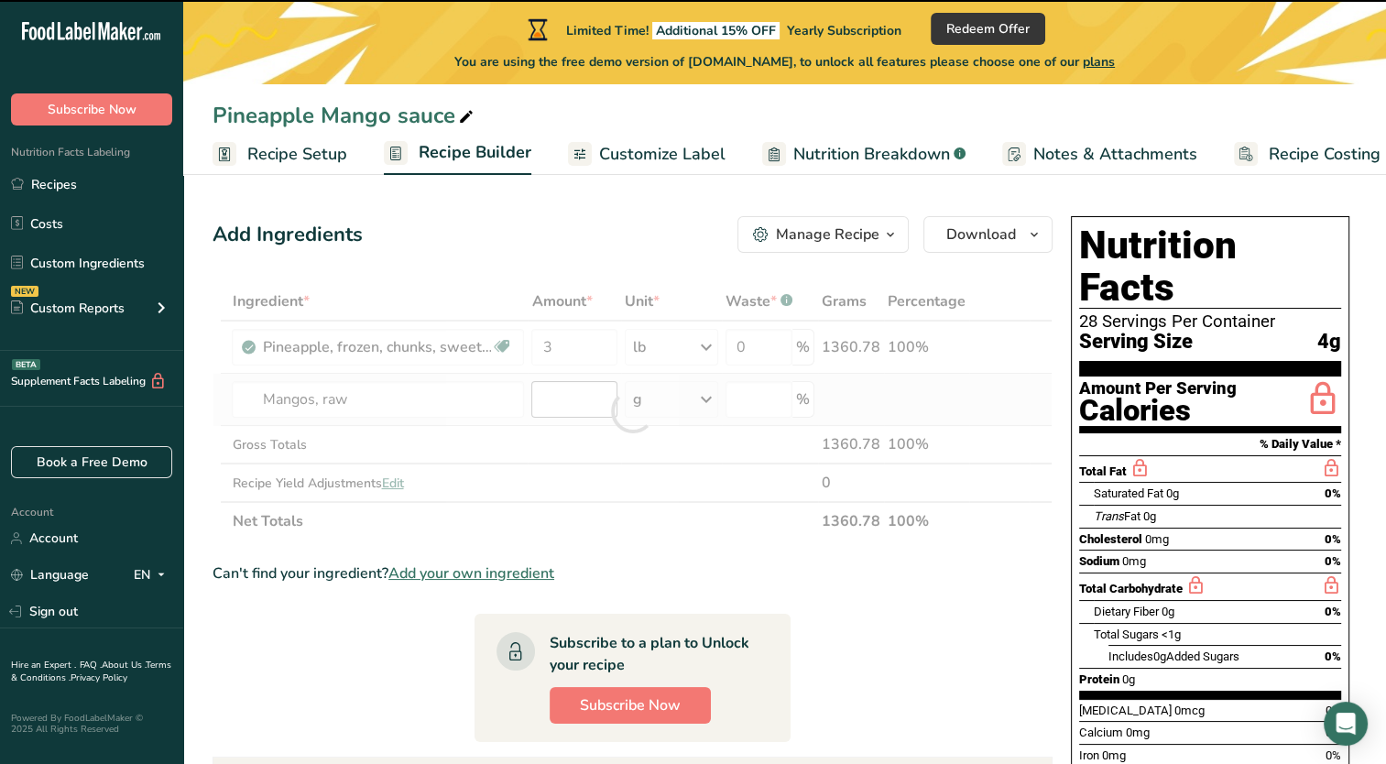
type input "0"
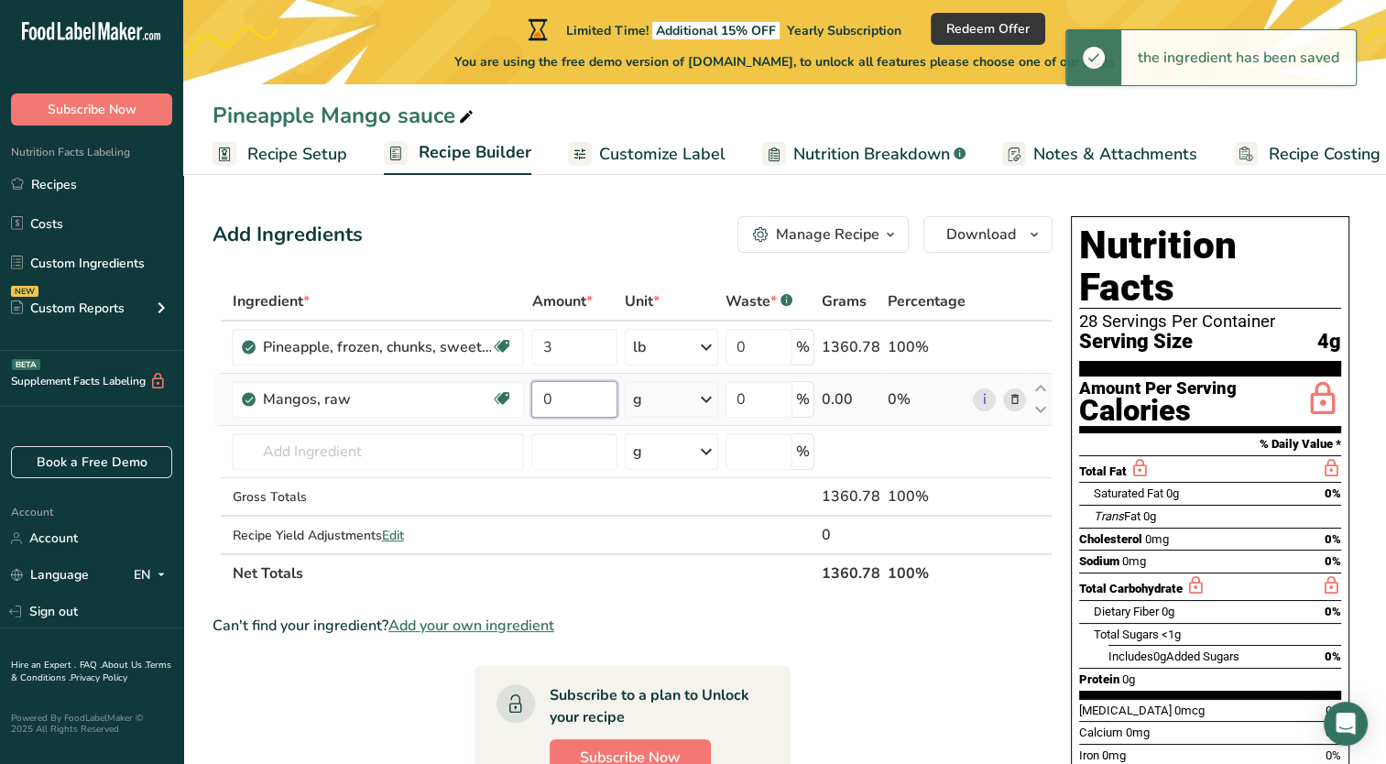
click at [575, 393] on input "0" at bounding box center [573, 399] width 85 height 37
type input "3"
click at [654, 401] on div "Ingredient * Amount * Unit * Waste * .a-a{fill:#347362;}.b-a{fill:#fff;} Grams …" at bounding box center [632, 437] width 840 height 310
click at [707, 402] on icon at bounding box center [706, 399] width 22 height 33
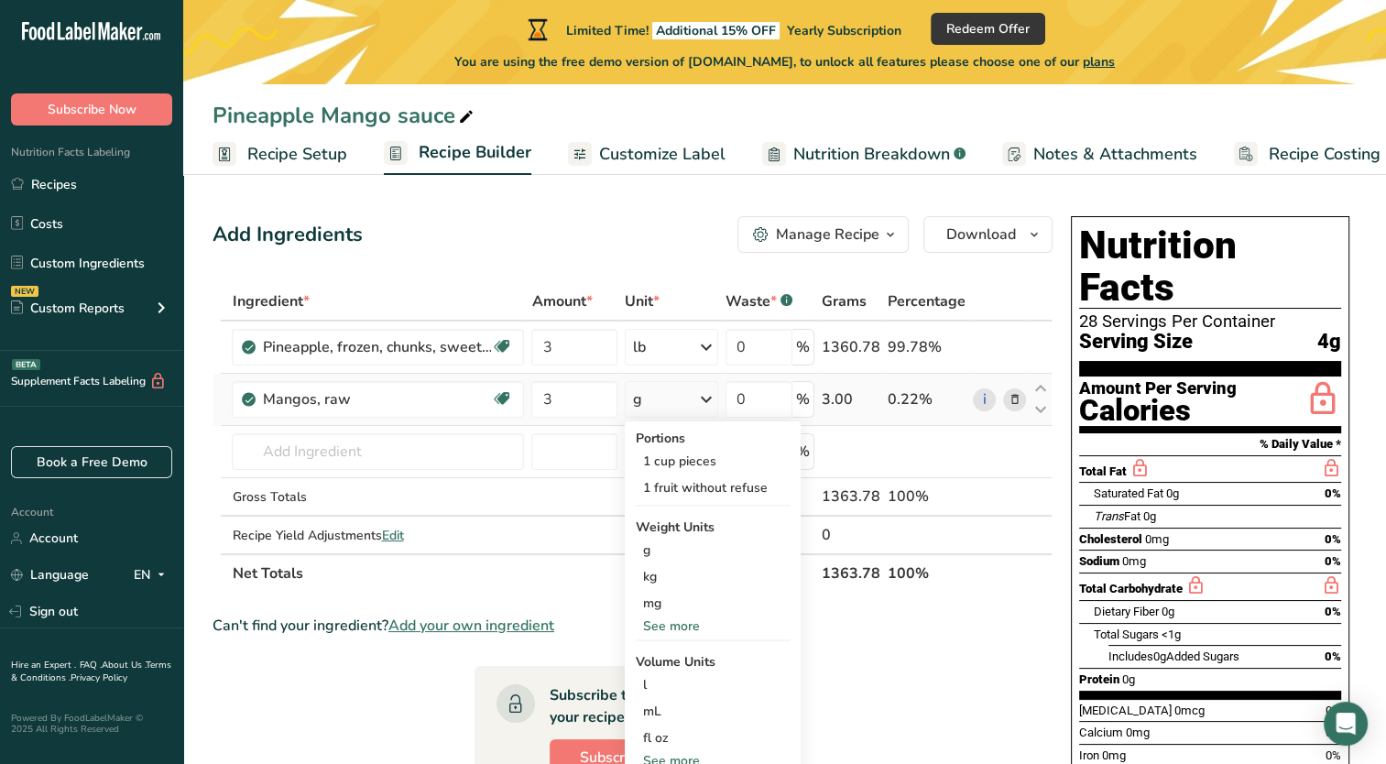
click at [670, 622] on div "See more" at bounding box center [713, 625] width 154 height 19
click at [661, 650] on div "lb" at bounding box center [713, 656] width 154 height 27
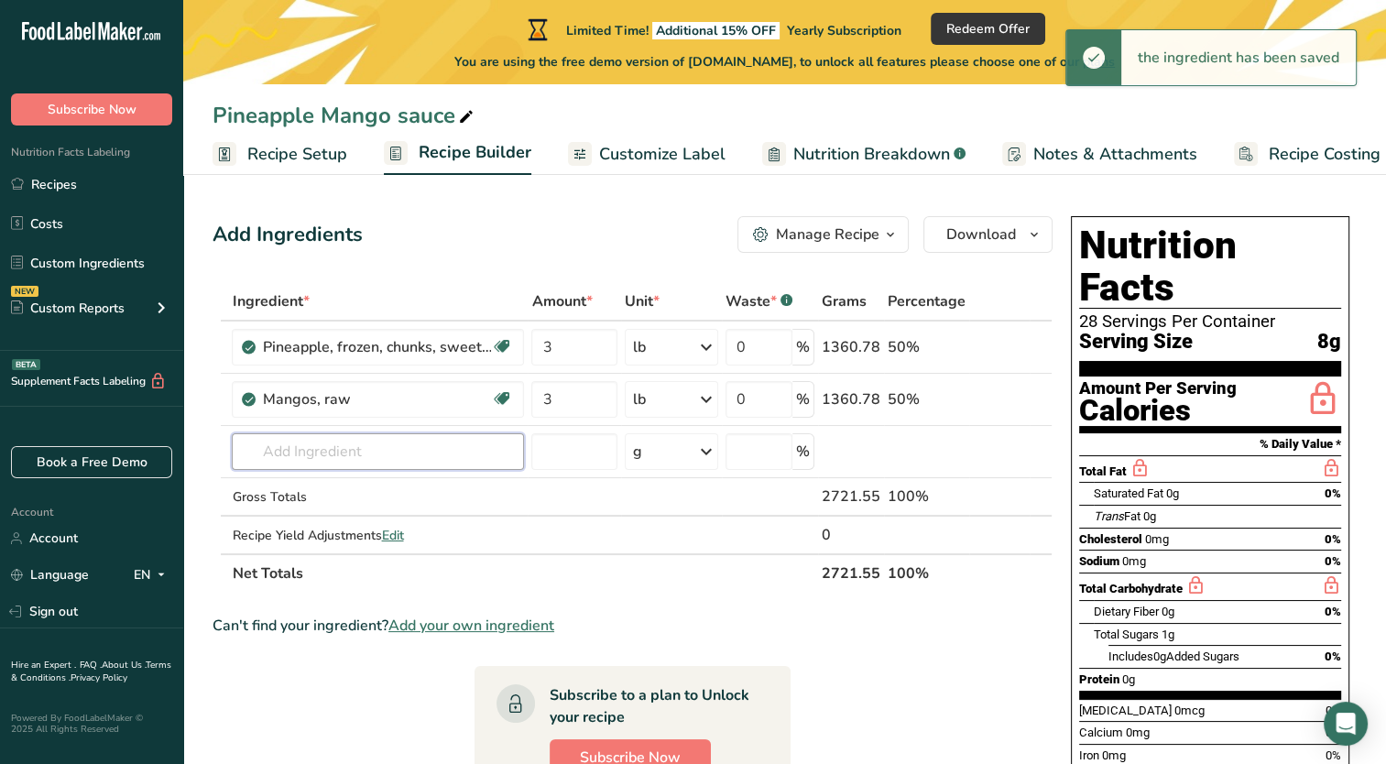
click at [371, 452] on input "text" at bounding box center [378, 451] width 292 height 37
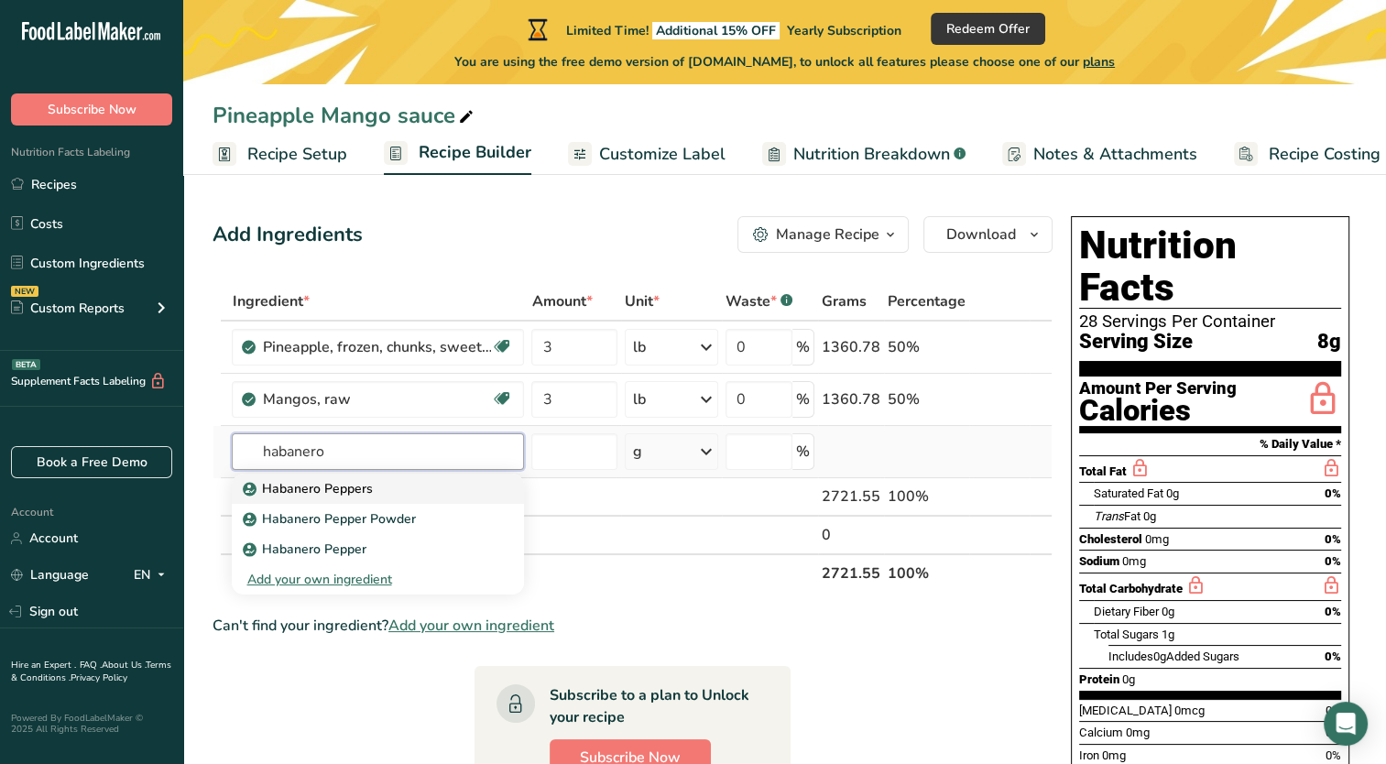
type input "habanero"
click at [372, 479] on div "Habanero Peppers" at bounding box center [363, 488] width 234 height 19
type input "Habanero Peppers"
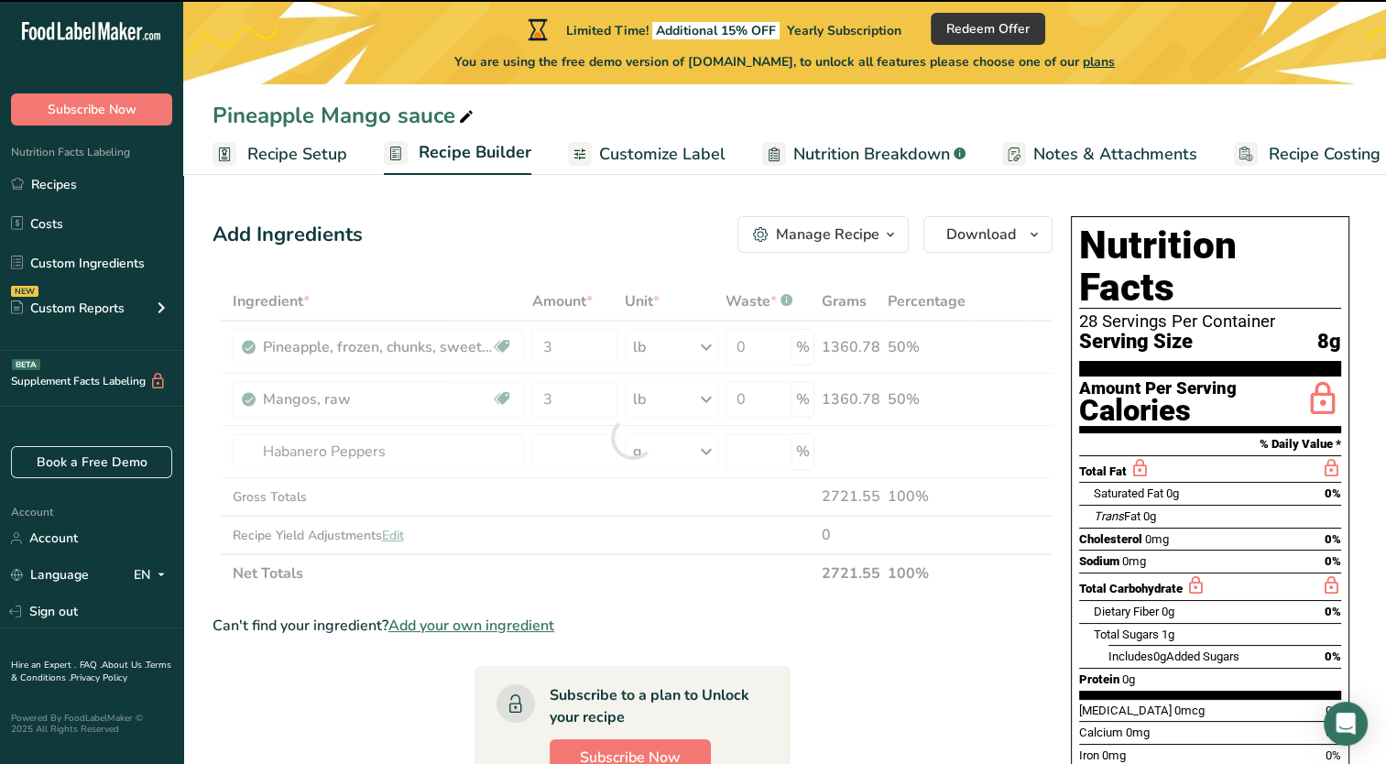
type input "0"
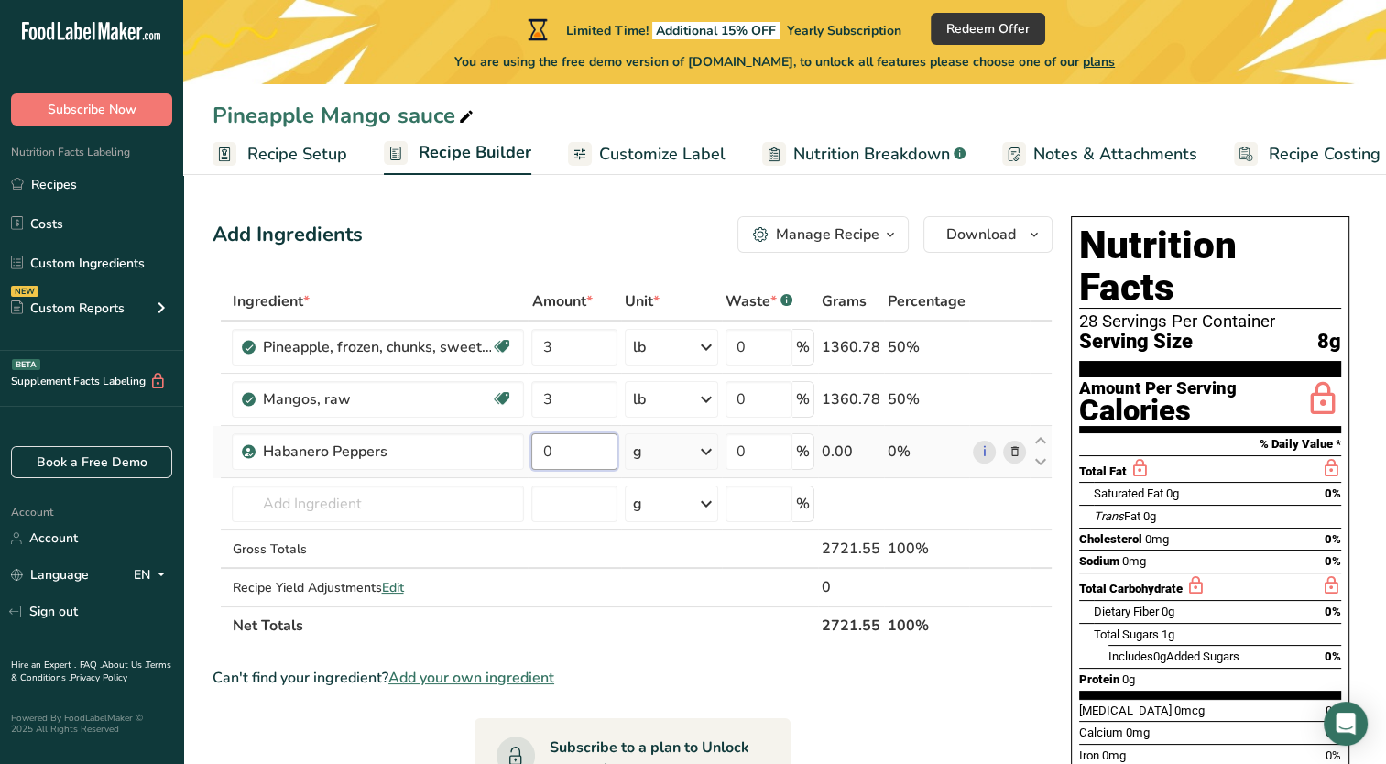
click at [582, 451] on input "0" at bounding box center [573, 451] width 85 height 37
type input "1"
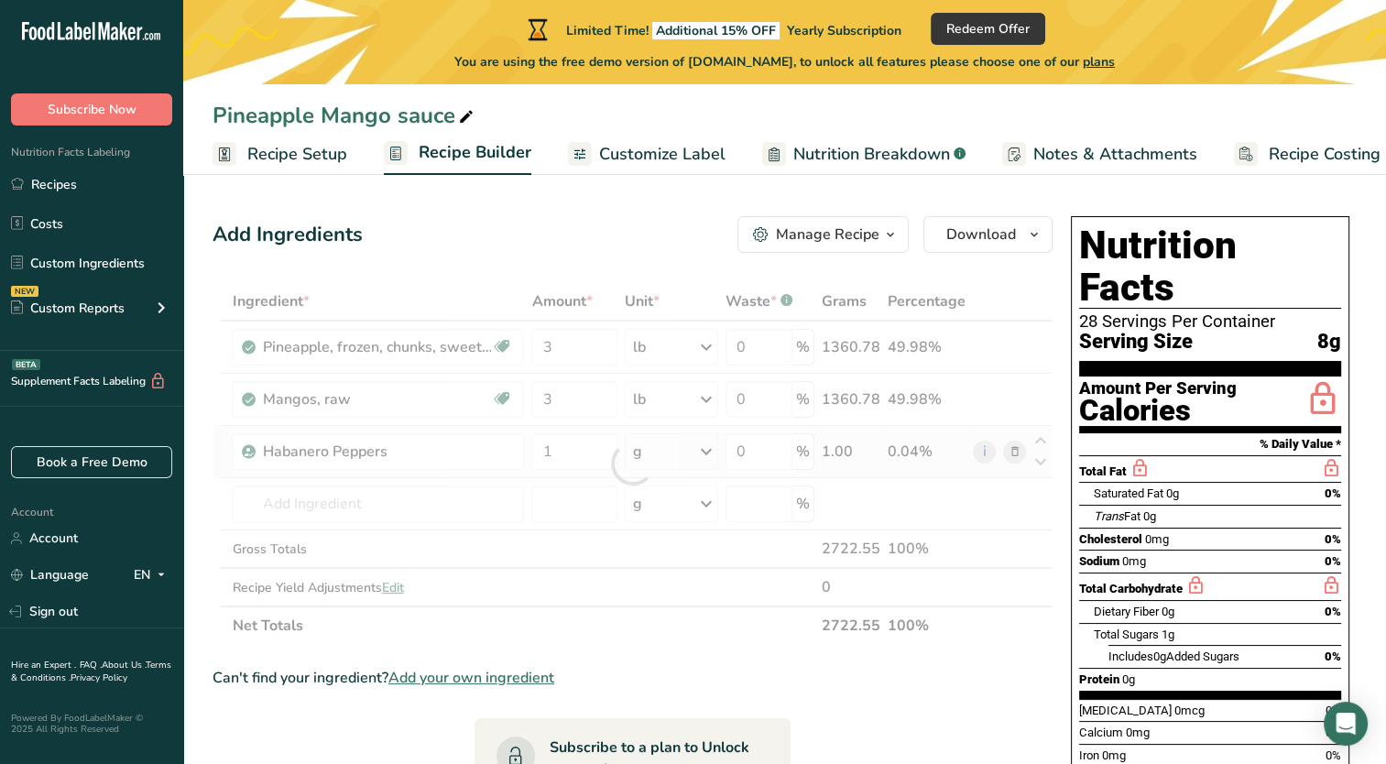
click at [700, 452] on div "Ingredient * Amount * Unit * Waste * .a-a{fill:#347362;}.b-a{fill:#fff;} Grams …" at bounding box center [632, 463] width 840 height 363
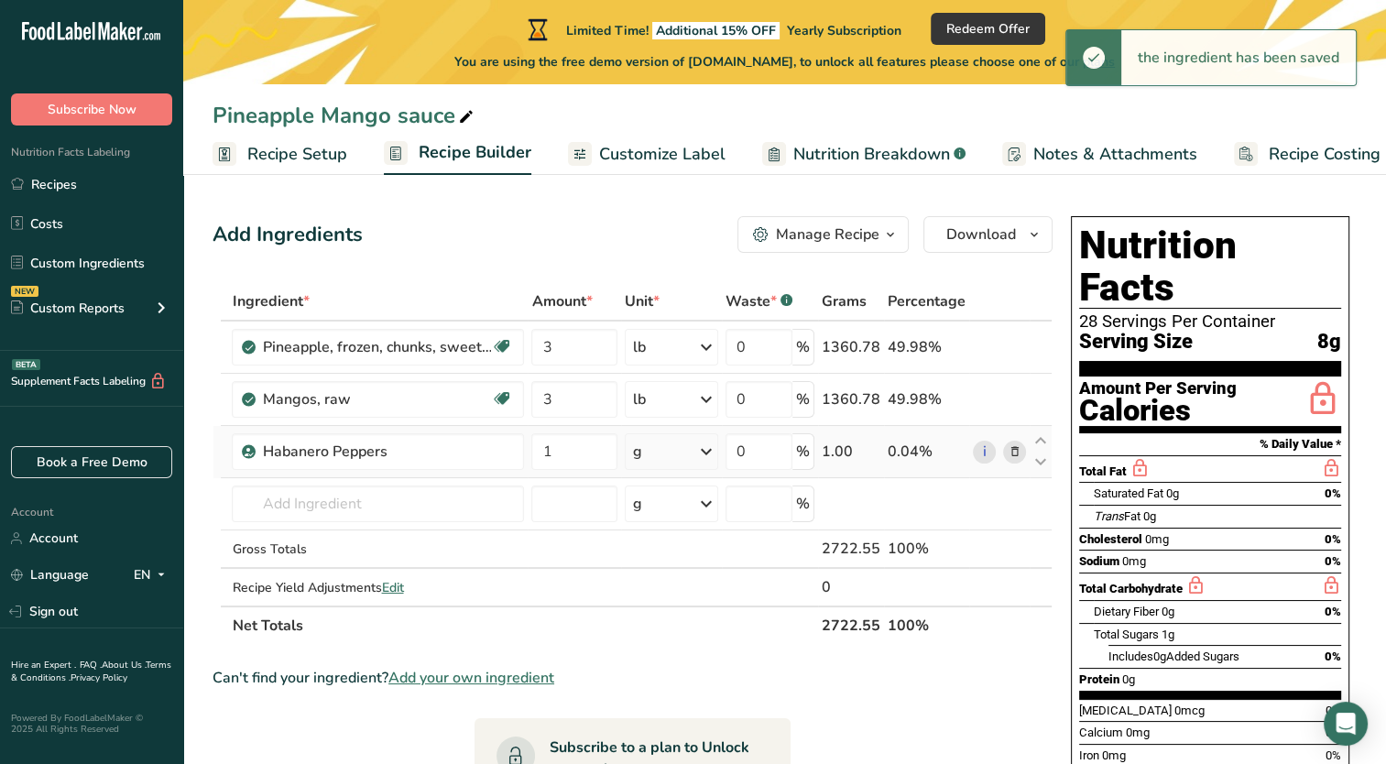
click at [703, 452] on icon at bounding box center [706, 451] width 22 height 33
click at [664, 594] on div "See more" at bounding box center [713, 596] width 154 height 19
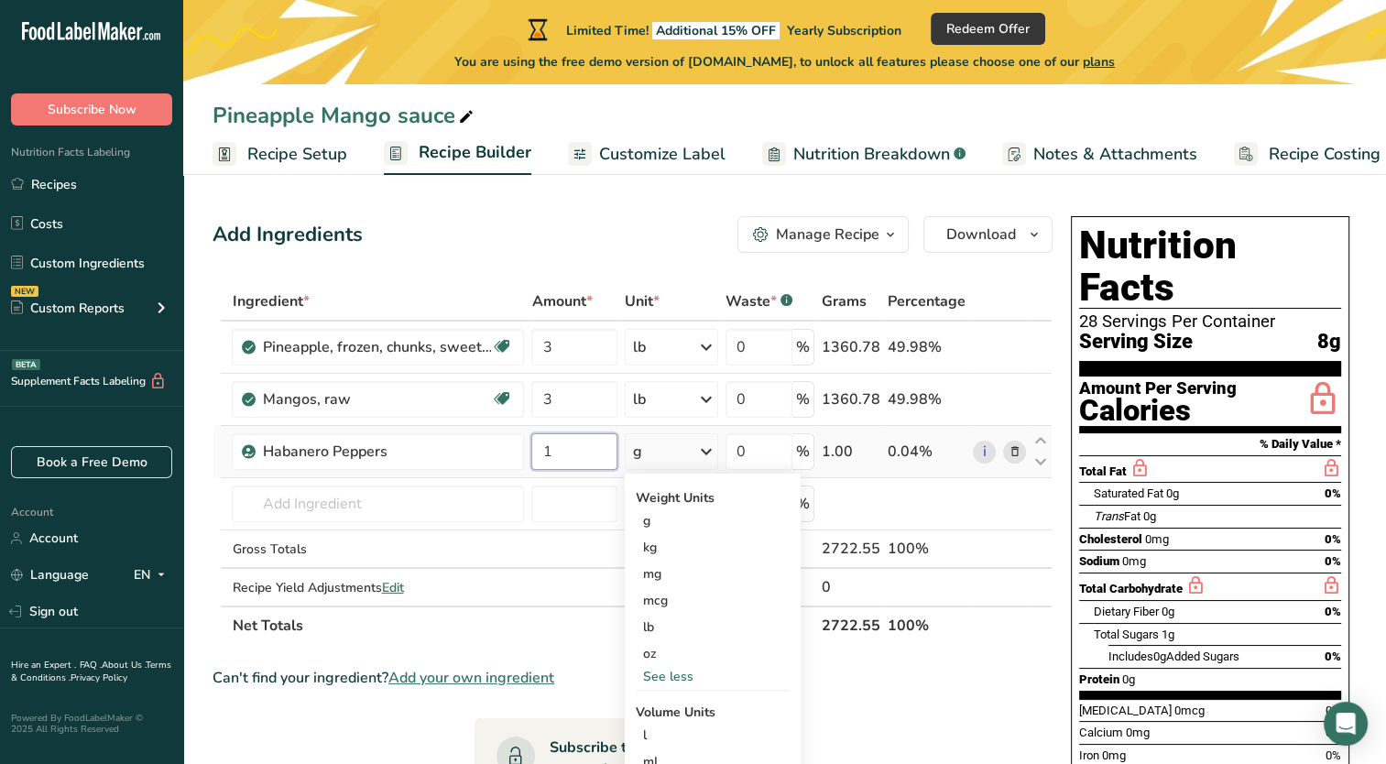
click at [564, 454] on input "1" at bounding box center [573, 451] width 85 height 37
type input "0.5"
click at [707, 451] on div "Ingredient * Amount * Unit * Waste * .a-a{fill:#347362;}.b-a{fill:#fff;} Grams …" at bounding box center [632, 463] width 840 height 363
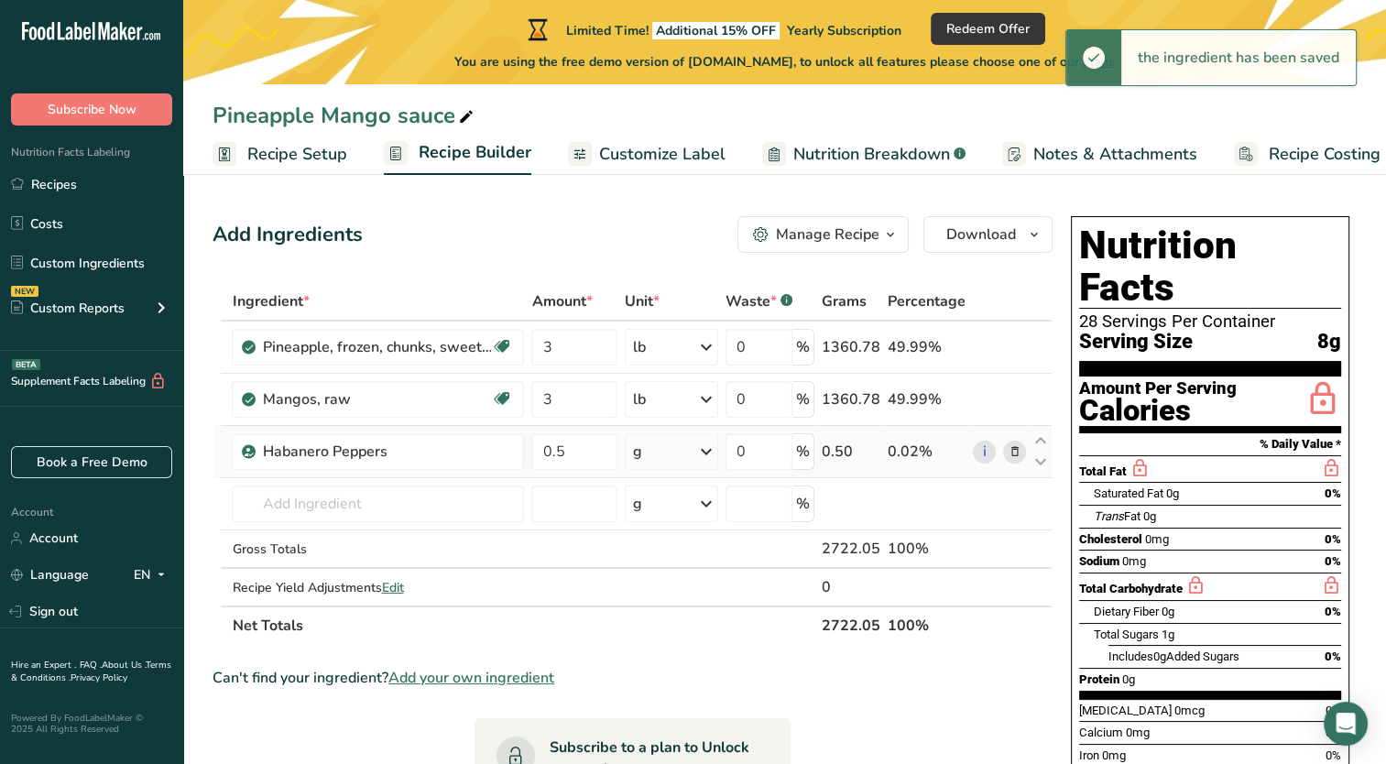
click at [704, 458] on icon at bounding box center [706, 451] width 22 height 33
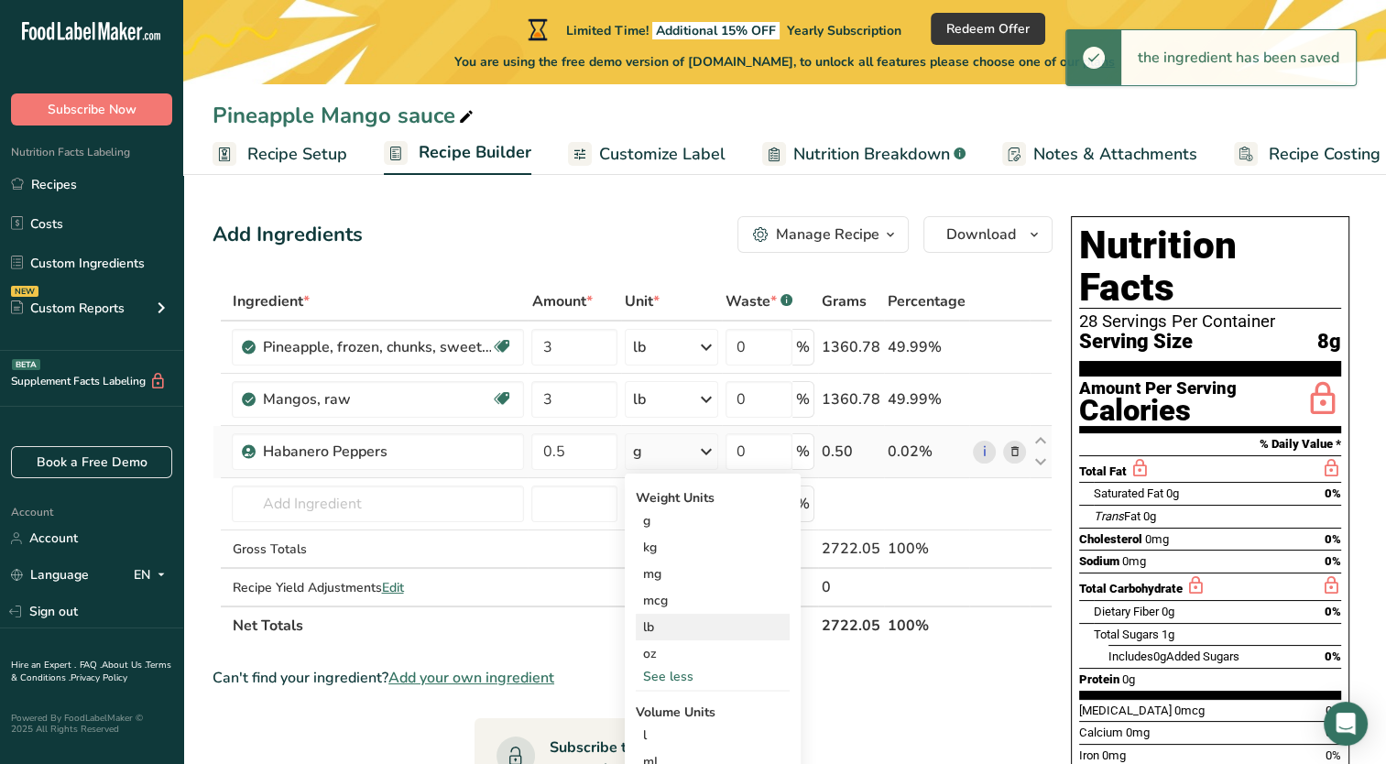
click at [656, 620] on div "lb" at bounding box center [713, 627] width 154 height 27
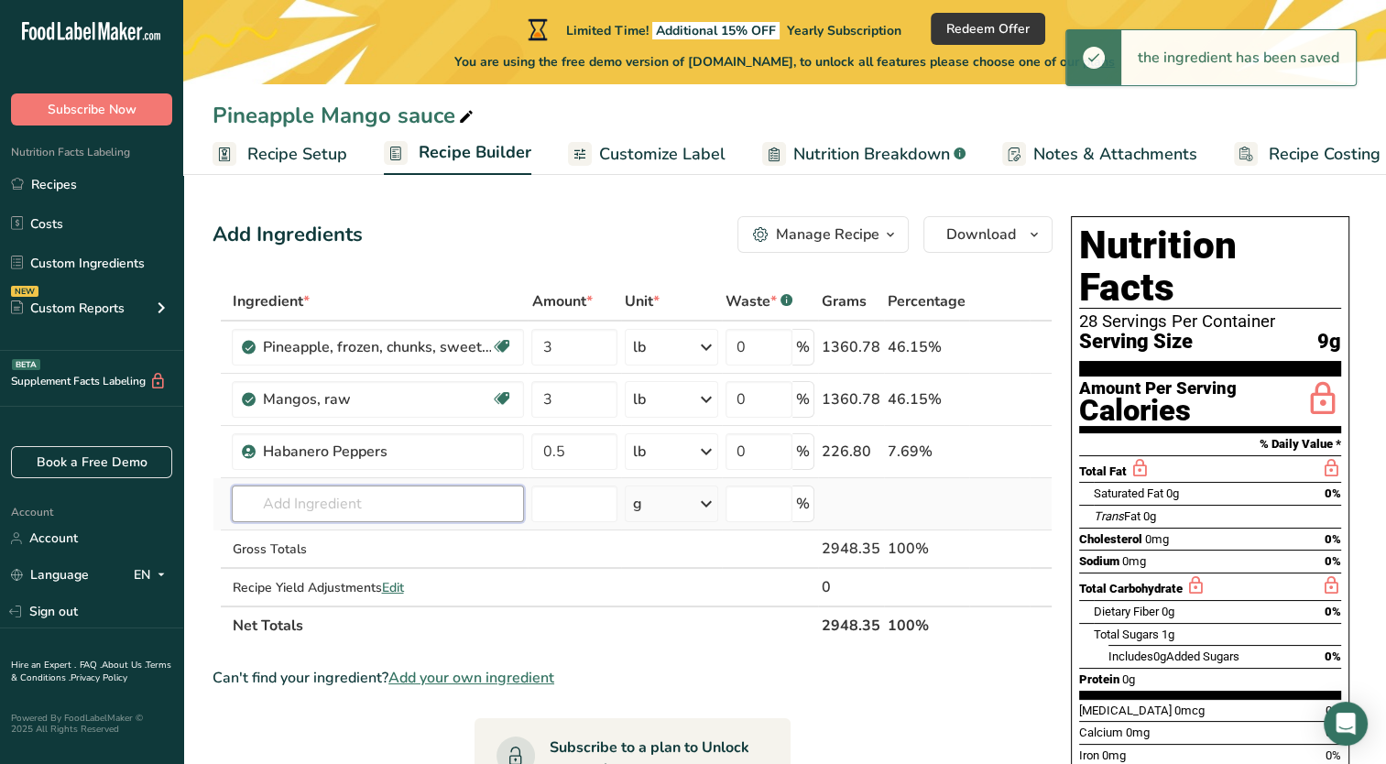
click at [356, 501] on input "text" at bounding box center [378, 503] width 292 height 37
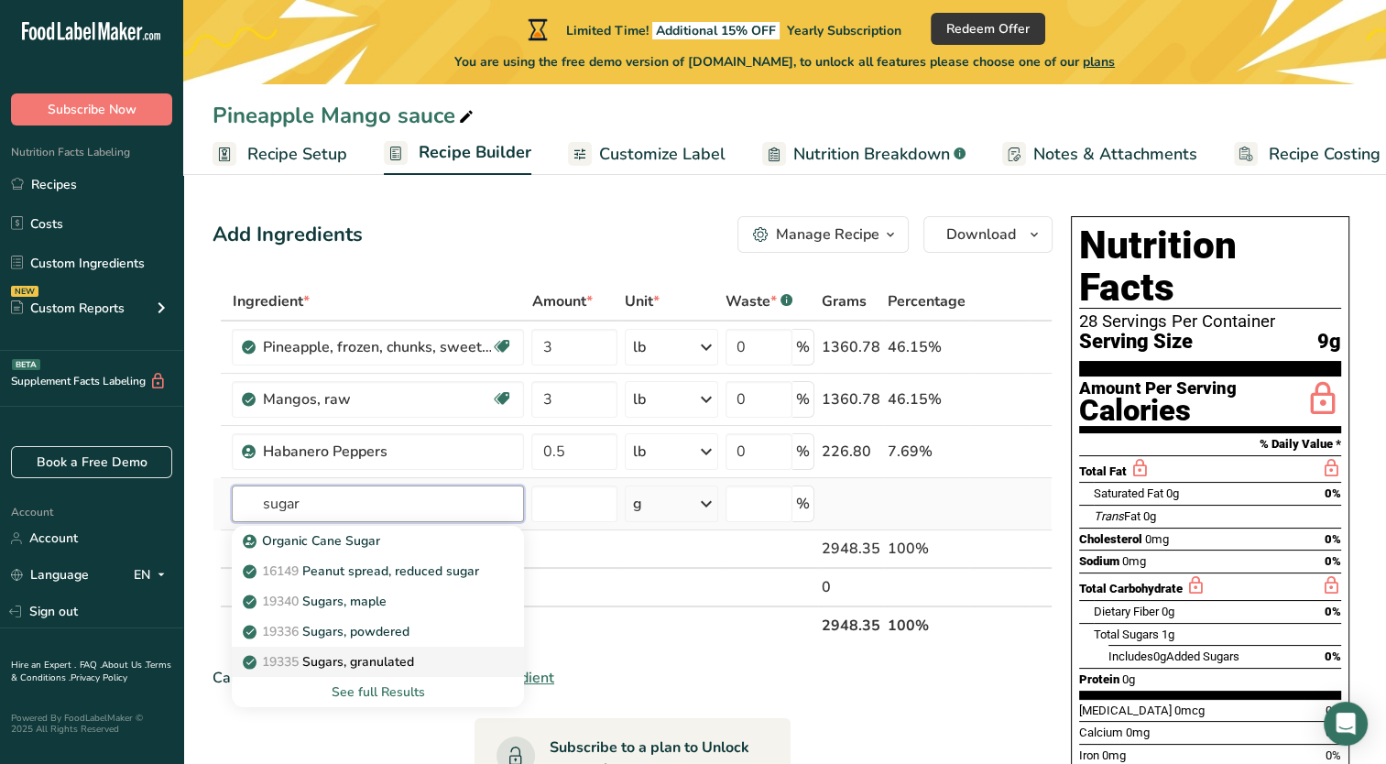
type input "sugar"
click at [339, 661] on p "19335 Sugars, granulated" at bounding box center [329, 661] width 167 height 19
type input "Sugars, granulated"
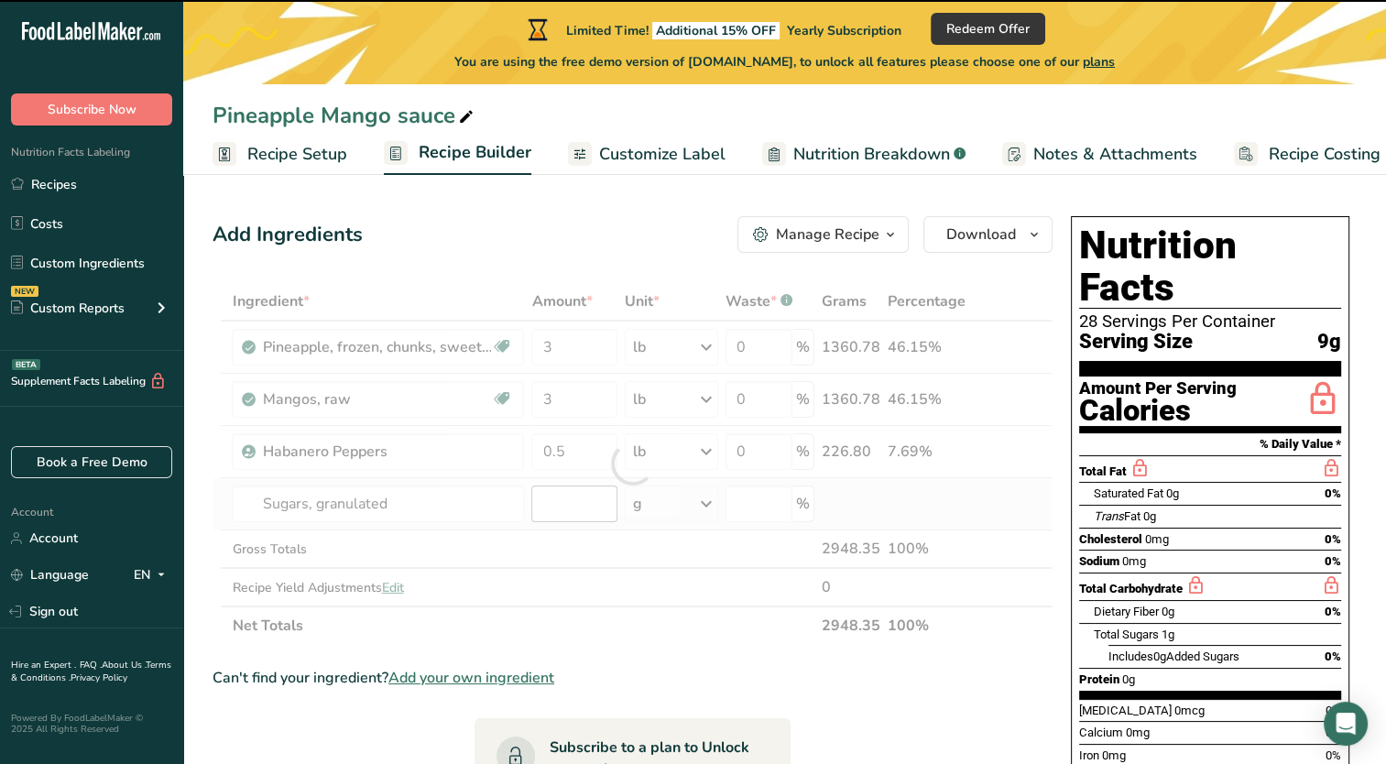
type input "0"
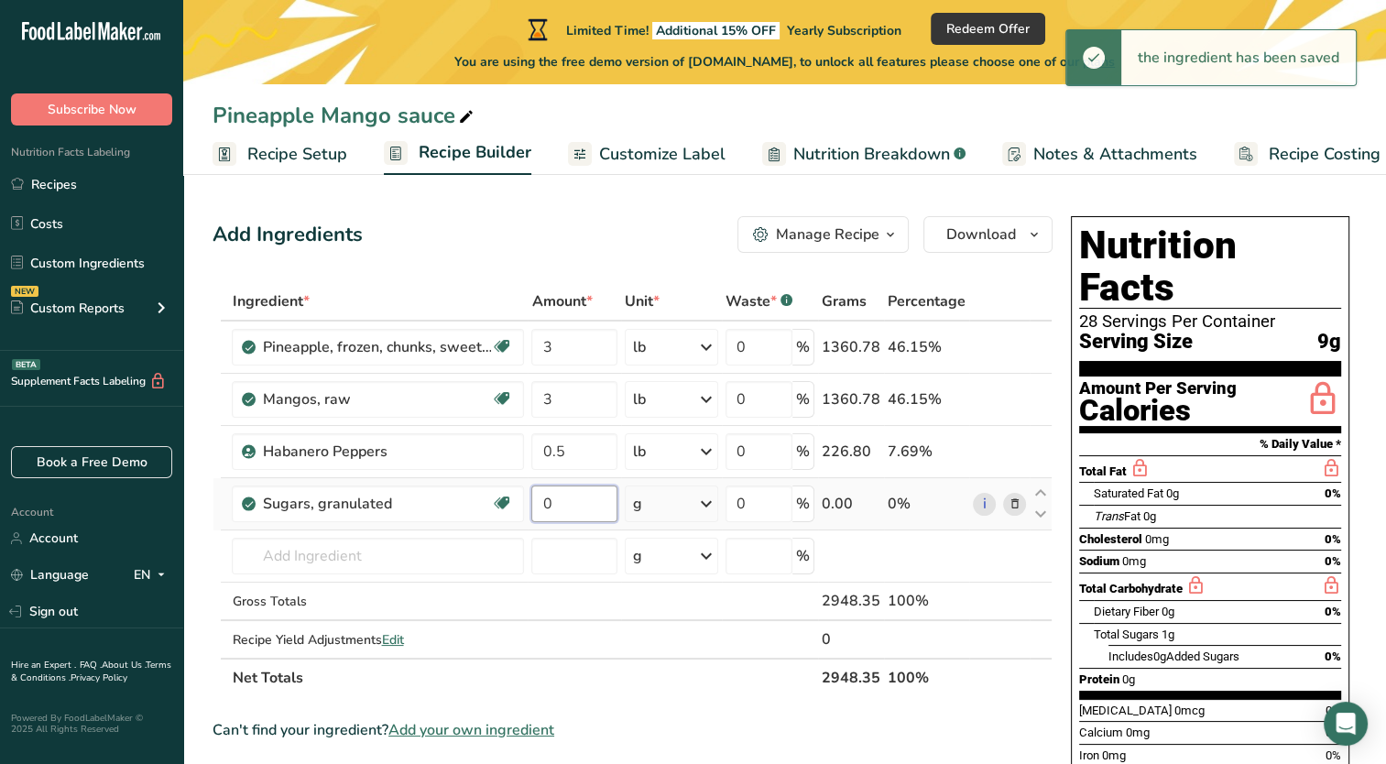
click at [589, 505] on input "0" at bounding box center [573, 503] width 85 height 37
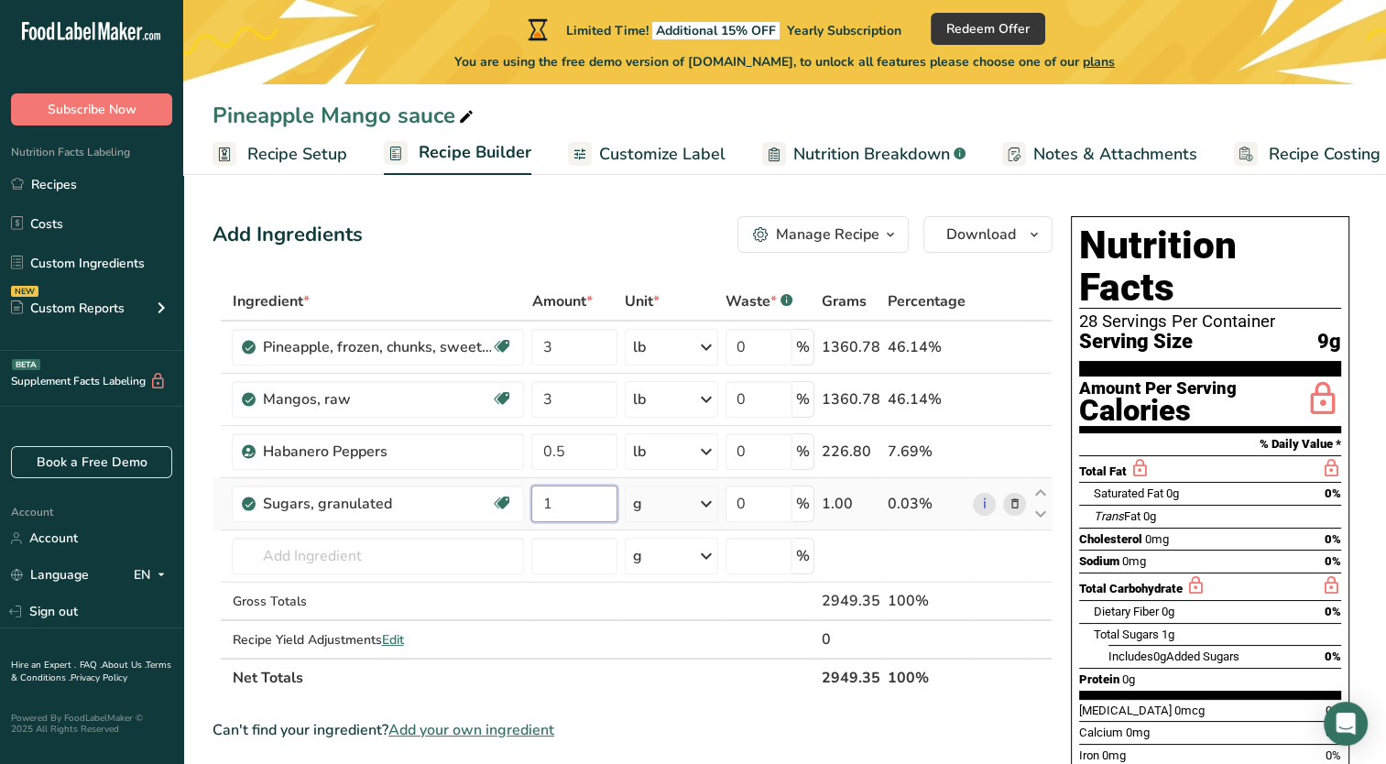
type input "1"
click at [698, 502] on div "Ingredient * Amount * Unit * Waste * .a-a{fill:#347362;}.b-a{fill:#fff;} Grams …" at bounding box center [632, 489] width 840 height 415
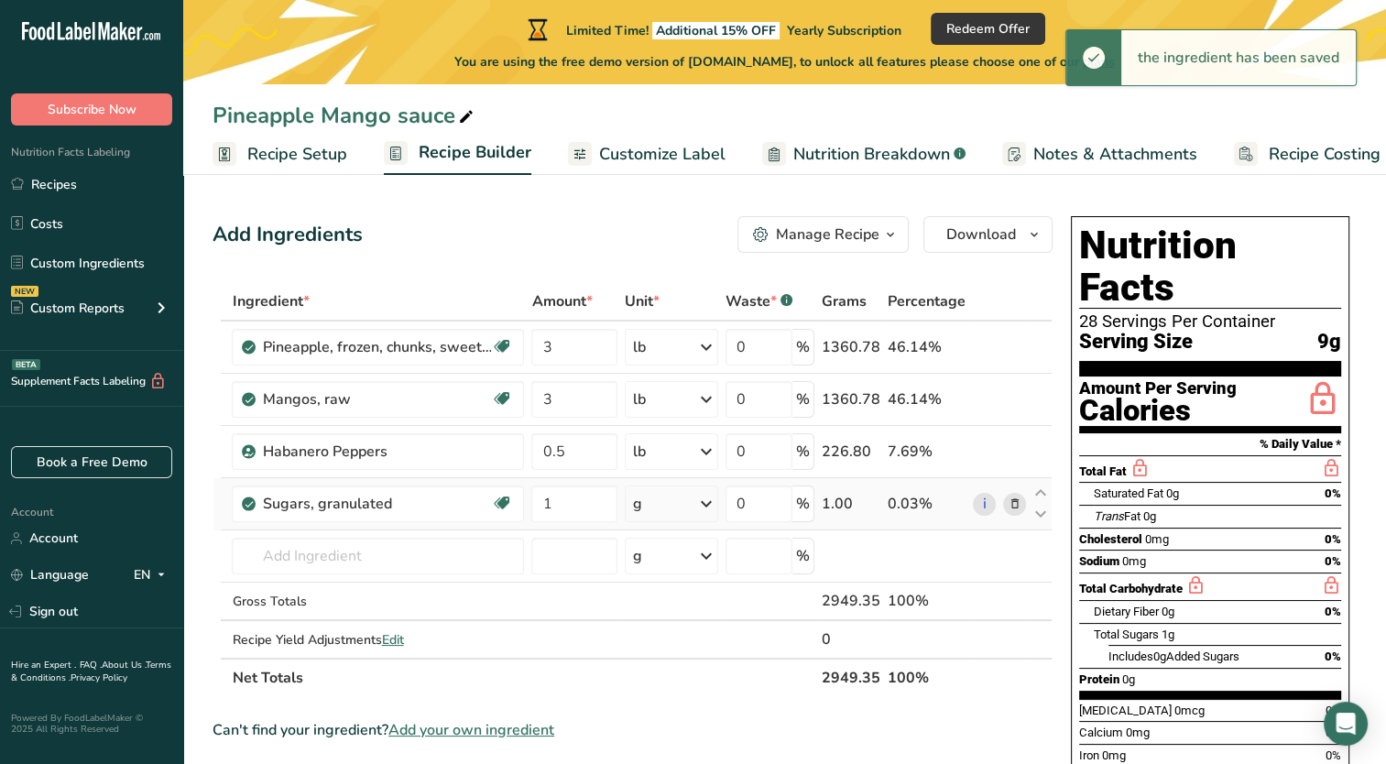
click at [706, 501] on icon at bounding box center [706, 503] width 22 height 33
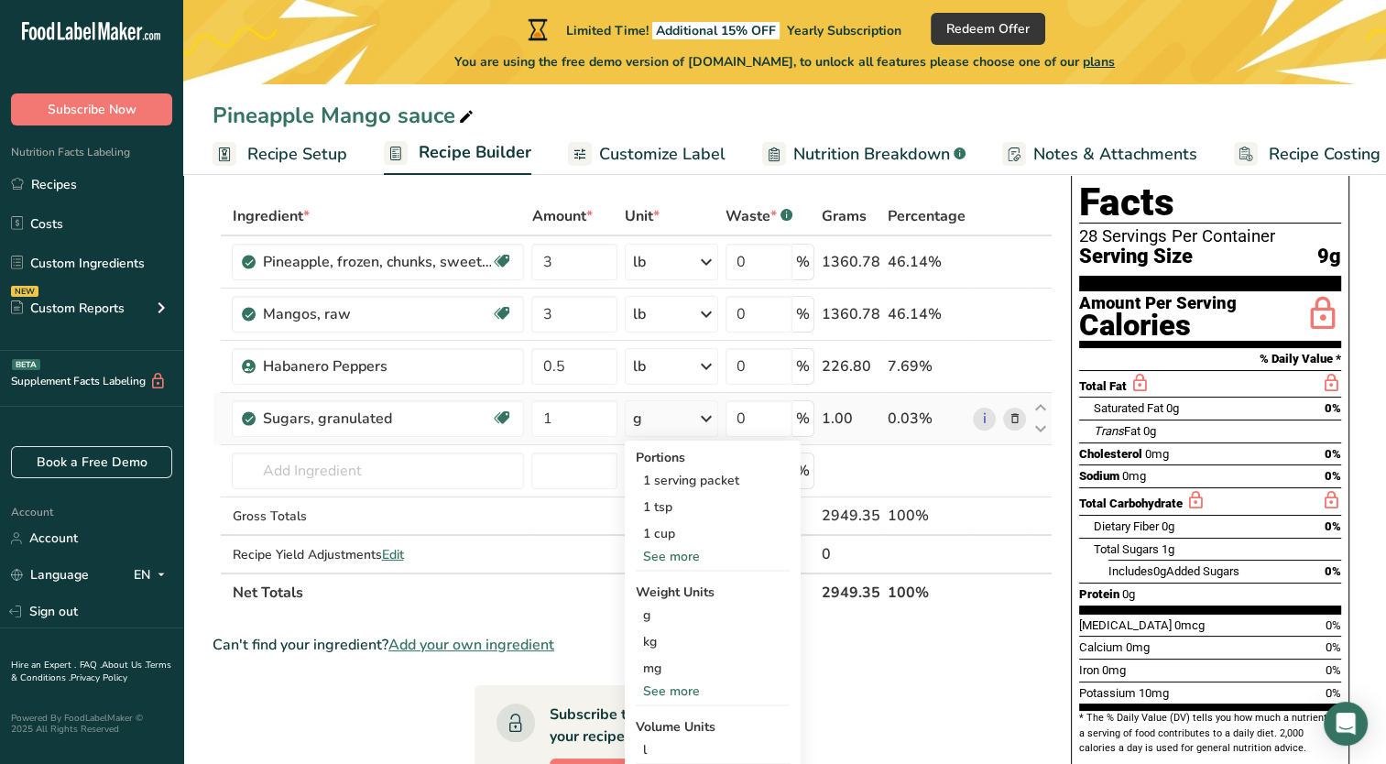
scroll to position [183, 0]
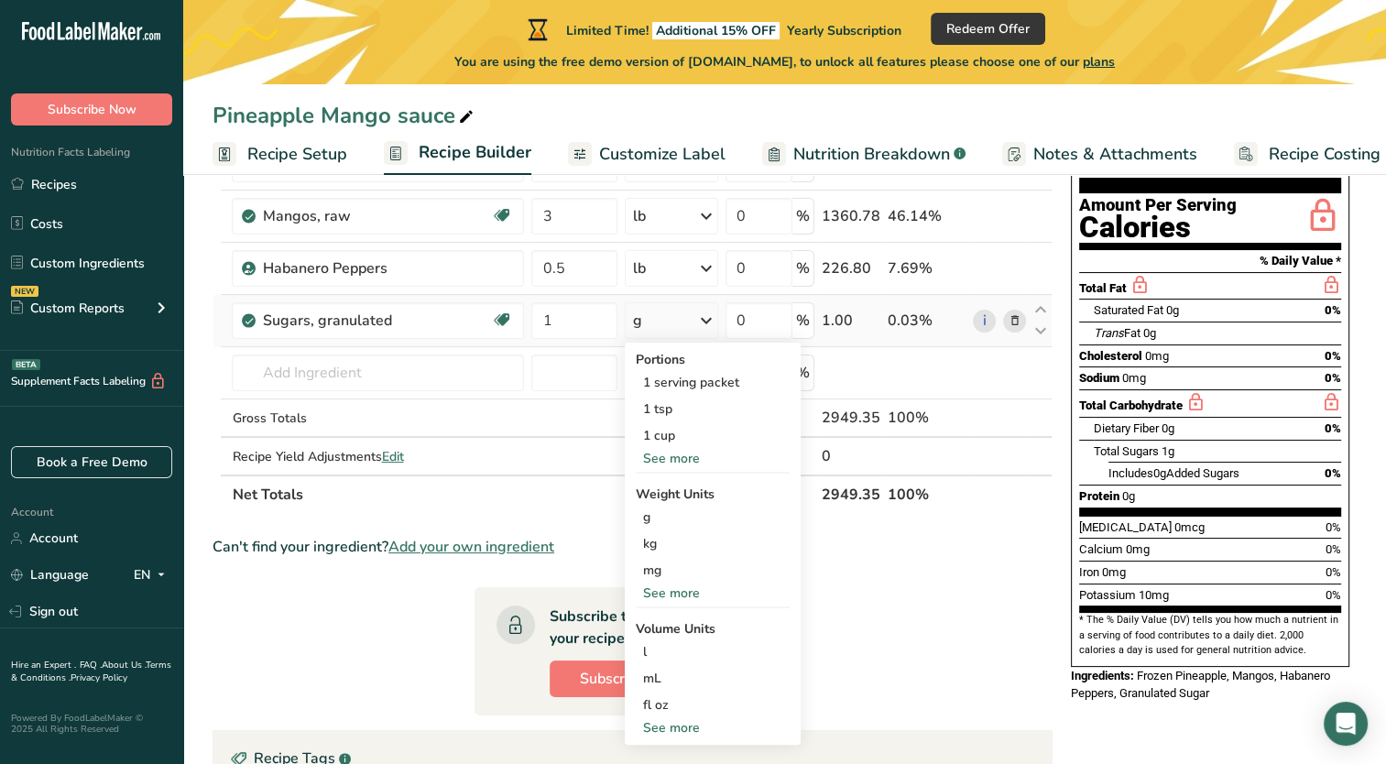
click at [658, 584] on div "See more" at bounding box center [713, 592] width 154 height 19
click at [653, 621] on div "lb" at bounding box center [713, 623] width 154 height 27
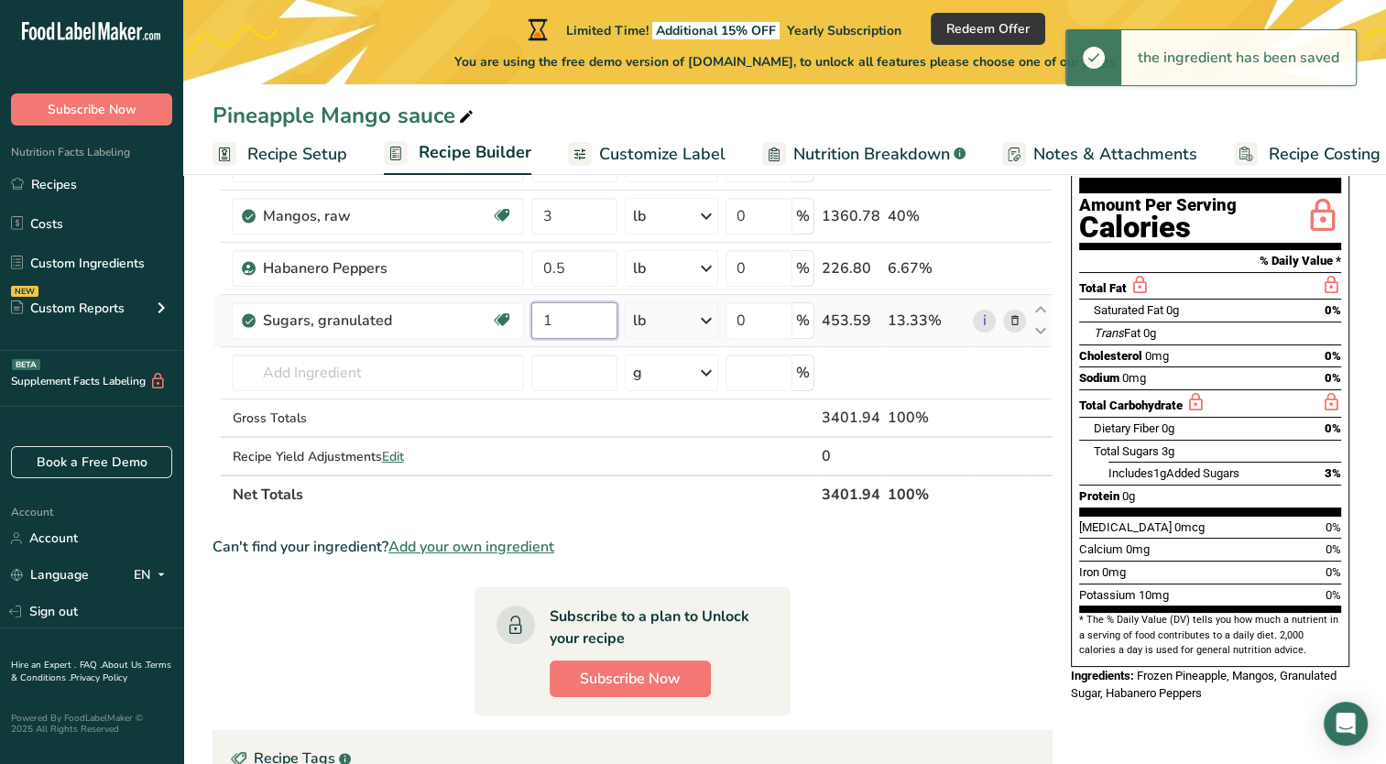
click at [575, 323] on input "1" at bounding box center [573, 320] width 85 height 37
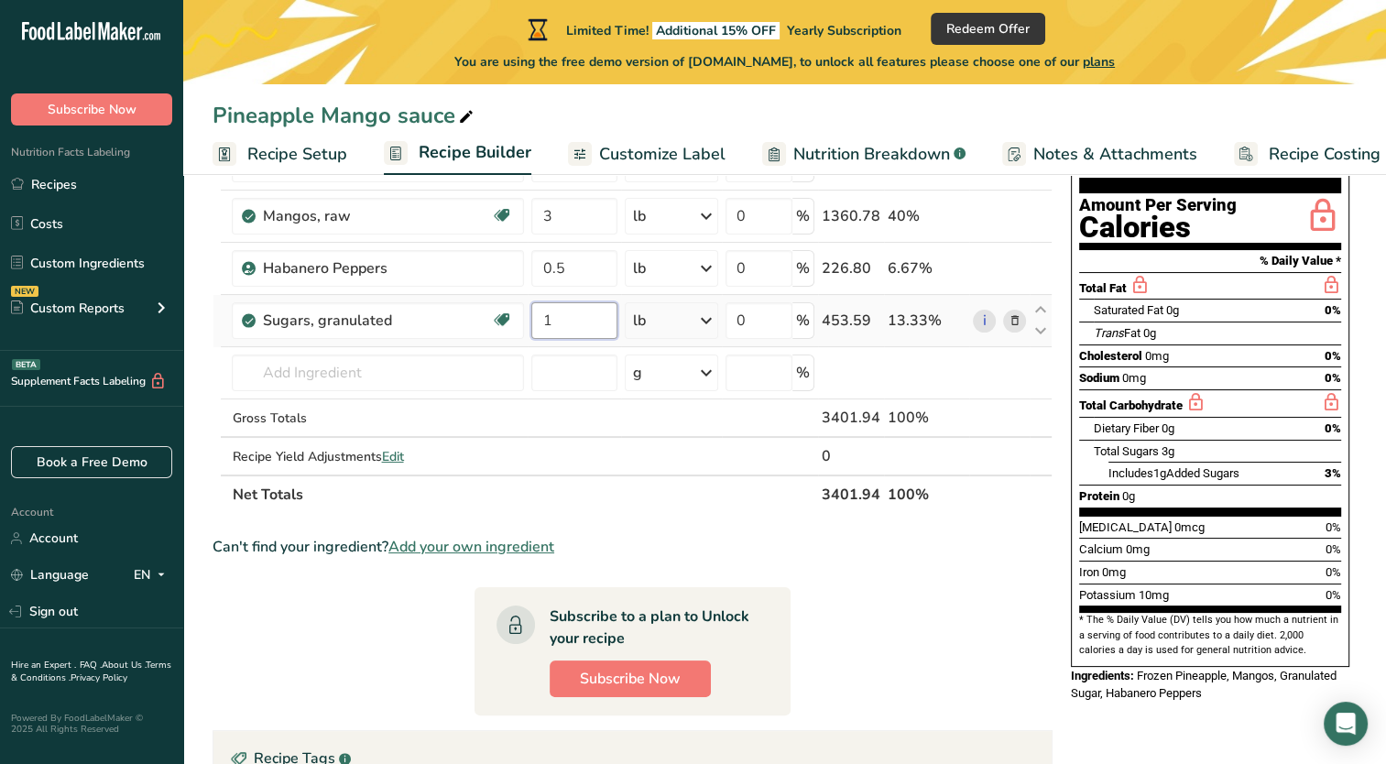
click at [567, 314] on input "1" at bounding box center [573, 320] width 85 height 37
type input "2"
click at [949, 608] on section "Ingredient * Amount * Unit * Waste * .a-a{fill:#347362;}.b-a{fill:#fff;} Grams …" at bounding box center [632, 550] width 840 height 903
